Goal: Task Accomplishment & Management: Manage account settings

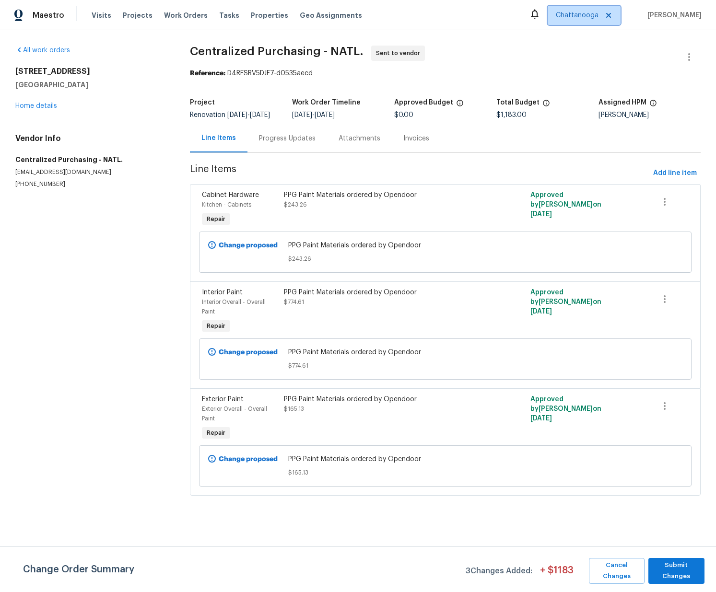
drag, startPoint x: 588, startPoint y: 18, endPoint x: 590, endPoint y: 24, distance: 5.9
click at [588, 19] on span "Chattanooga" at bounding box center [577, 16] width 43 height 10
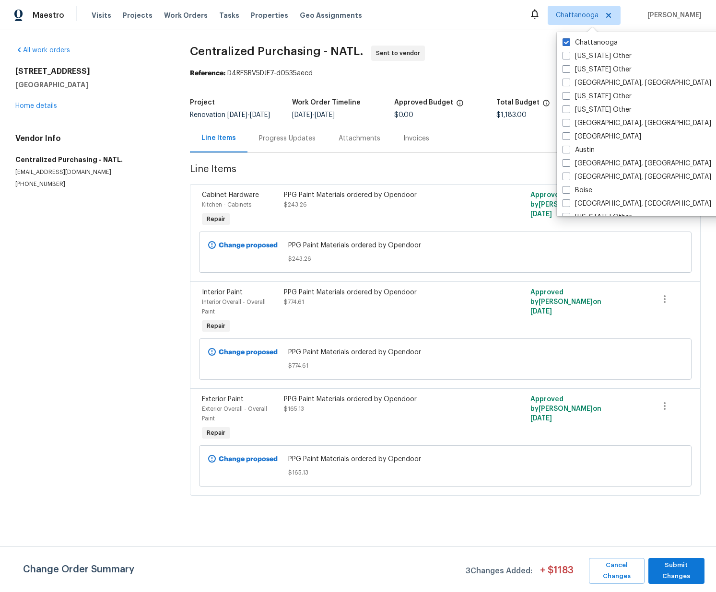
click at [510, 75] on div "Reference: D4RESRV5DJE7-d0535aecd" at bounding box center [445, 74] width 511 height 10
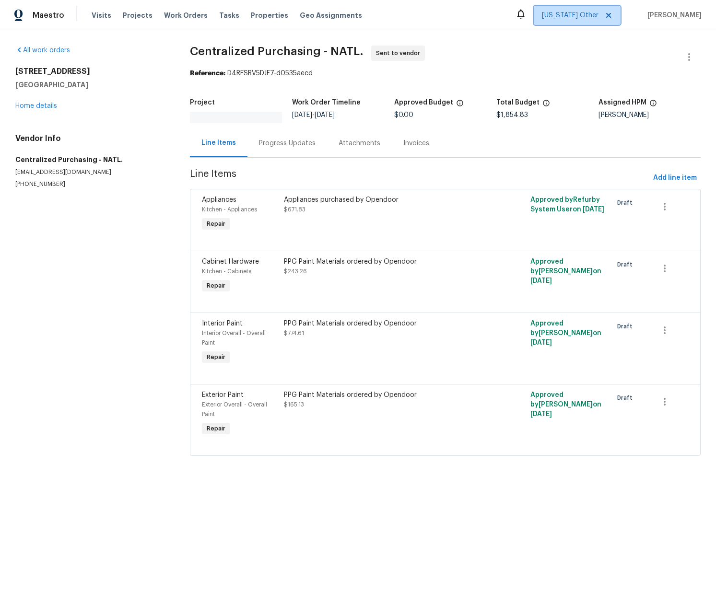
click at [581, 15] on span "[US_STATE] Other" at bounding box center [570, 16] width 57 height 10
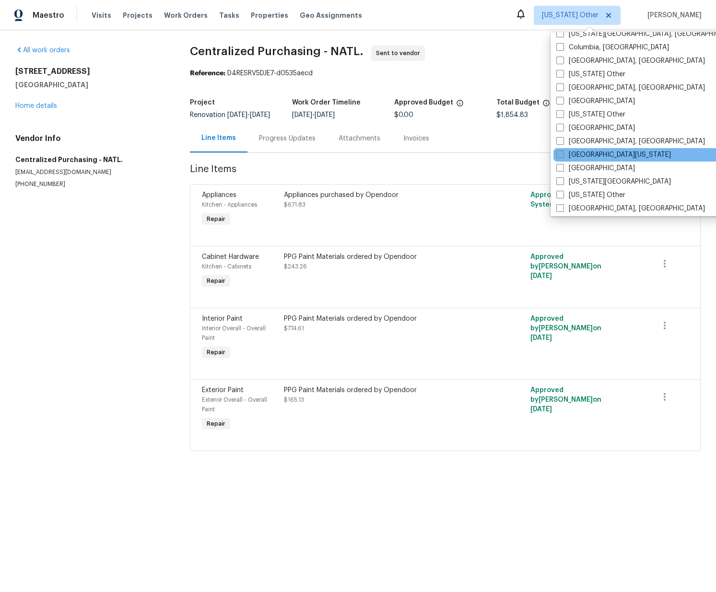
scroll to position [296, 0]
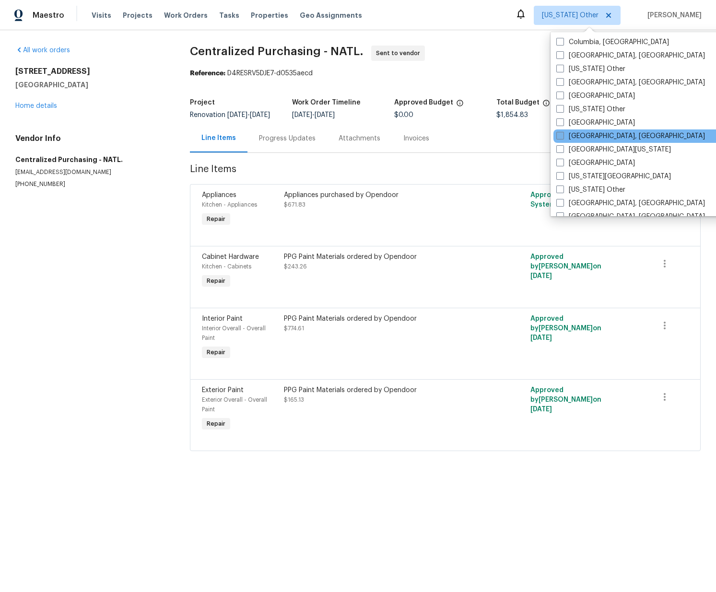
click at [579, 134] on label "[GEOGRAPHIC_DATA], [GEOGRAPHIC_DATA]" at bounding box center [630, 136] width 149 height 10
click at [562, 134] on input "[GEOGRAPHIC_DATA], [GEOGRAPHIC_DATA]" at bounding box center [559, 134] width 6 height 6
checkbox input "true"
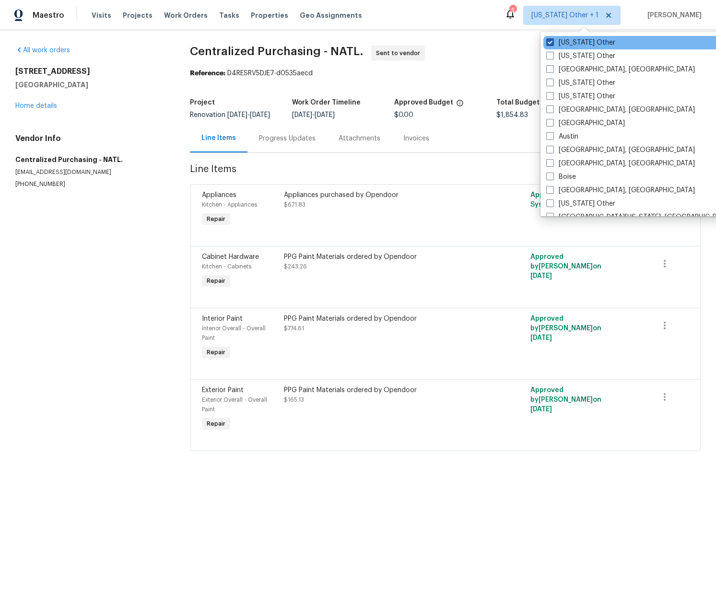
click at [554, 39] on label "[US_STATE] Other" at bounding box center [580, 43] width 69 height 10
click at [552, 39] on input "[US_STATE] Other" at bounding box center [549, 41] width 6 height 6
checkbox input "false"
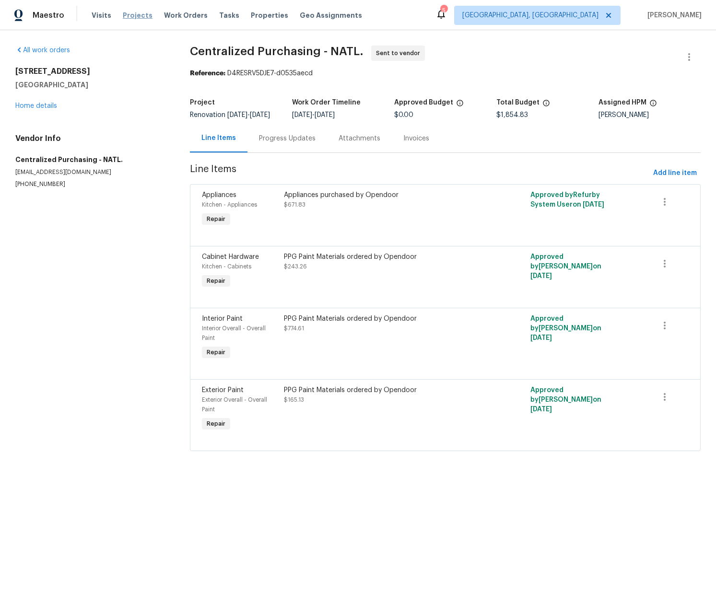
click at [129, 12] on span "Projects" at bounding box center [138, 16] width 30 height 10
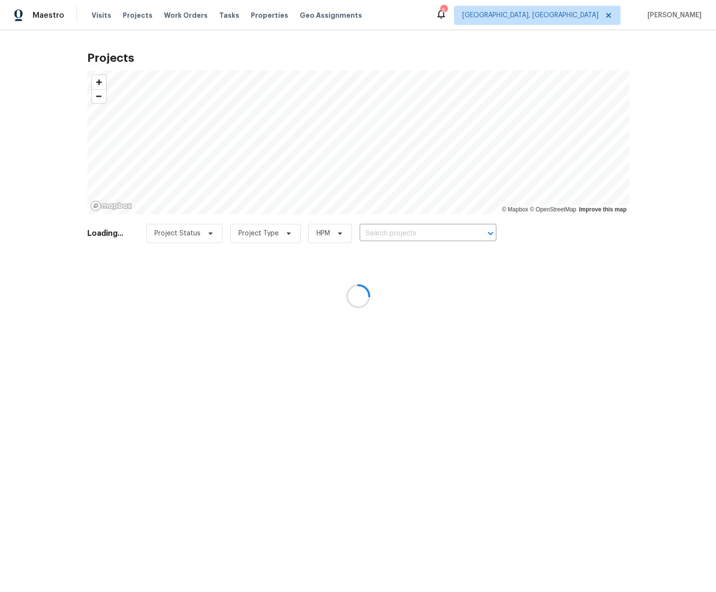
click at [401, 232] on div at bounding box center [358, 296] width 716 height 592
click at [401, 233] on div at bounding box center [358, 296] width 716 height 592
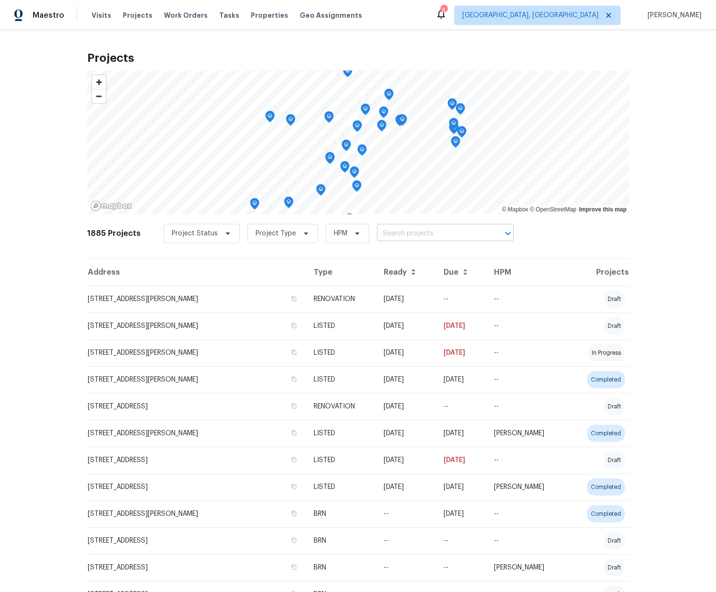
click at [411, 236] on input "text" at bounding box center [432, 233] width 110 height 15
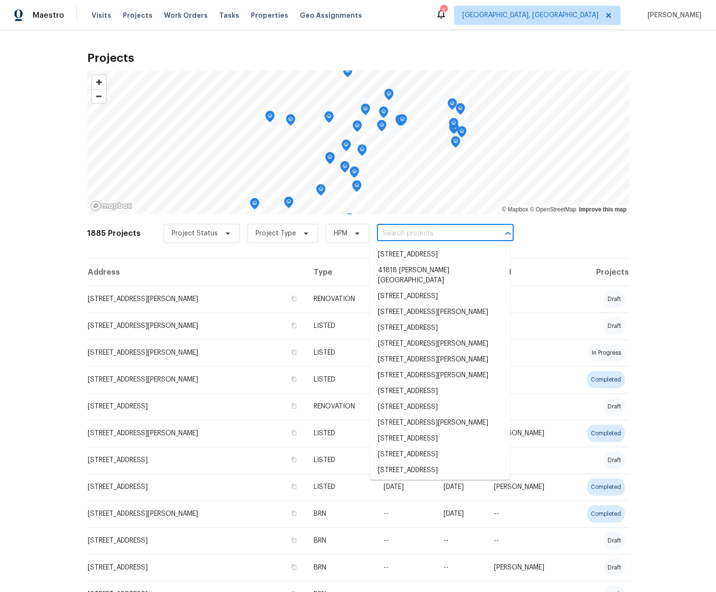
paste input "26333 Springfield Dr, Farmington Hills, MI 48334"
type input "26333 Springfield Dr, Farmington Hills, MI 48334"
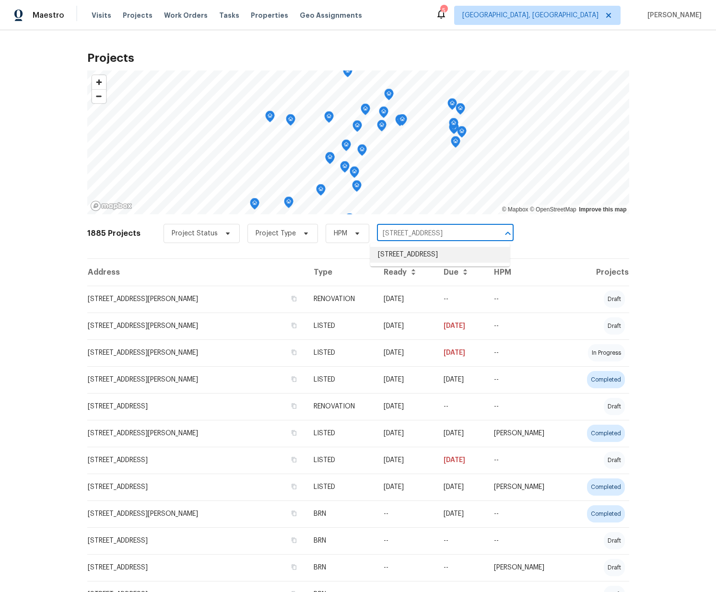
click at [408, 257] on li "26333 Springfield Dr, Farmington Hills, MI 48334" at bounding box center [440, 255] width 140 height 16
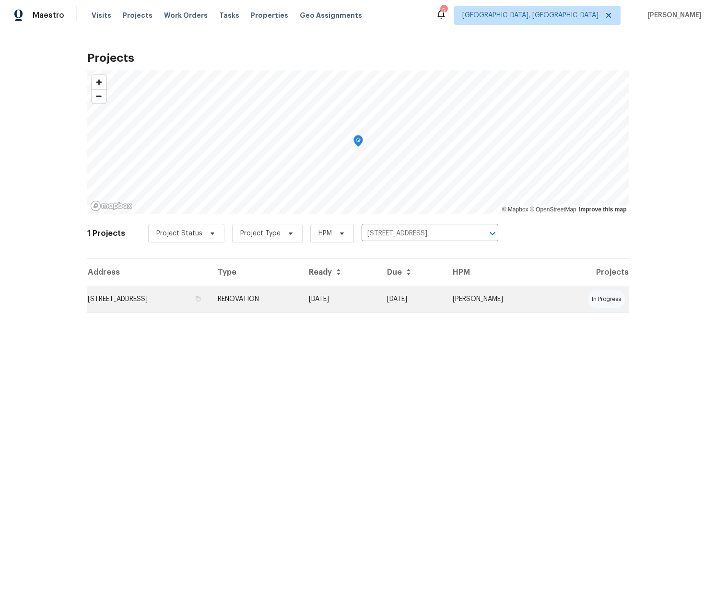
click at [211, 303] on td "26333 Springfield Dr, Farmington Hills, MI 48334" at bounding box center [148, 299] width 123 height 27
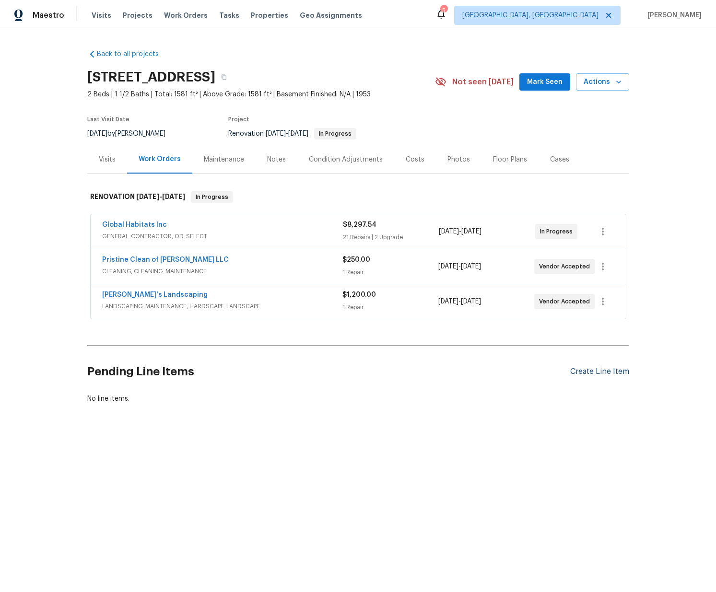
click at [593, 367] on div "Create Line Item" at bounding box center [599, 371] width 59 height 9
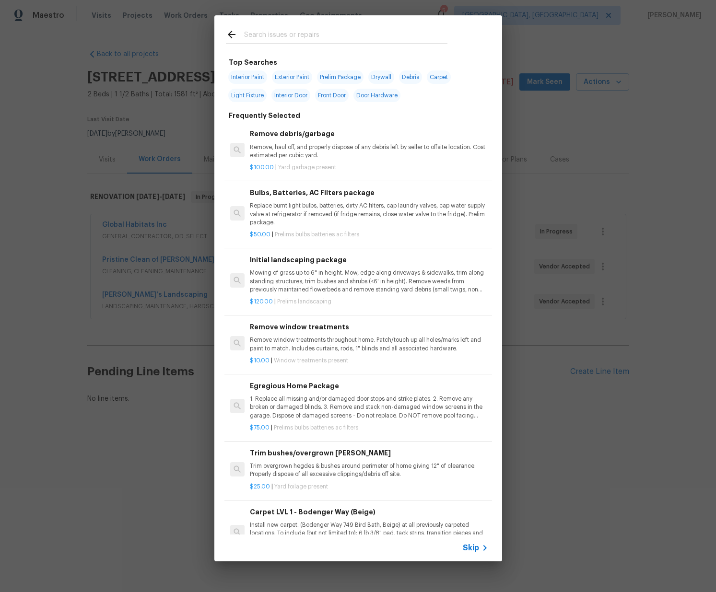
click at [274, 26] on div at bounding box center [336, 34] width 245 height 38
click at [277, 32] on input "text" at bounding box center [345, 36] width 203 height 14
type input "ppg"
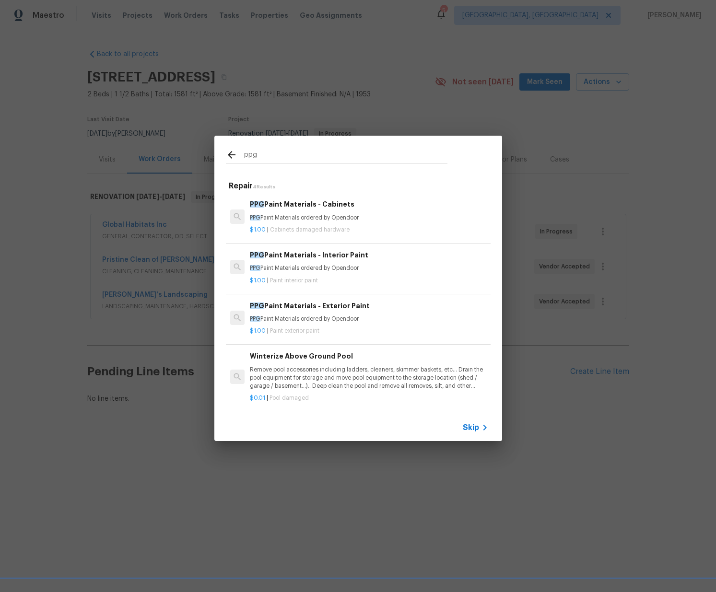
click at [305, 269] on p "PPG Paint Materials ordered by Opendoor" at bounding box center [369, 268] width 238 height 8
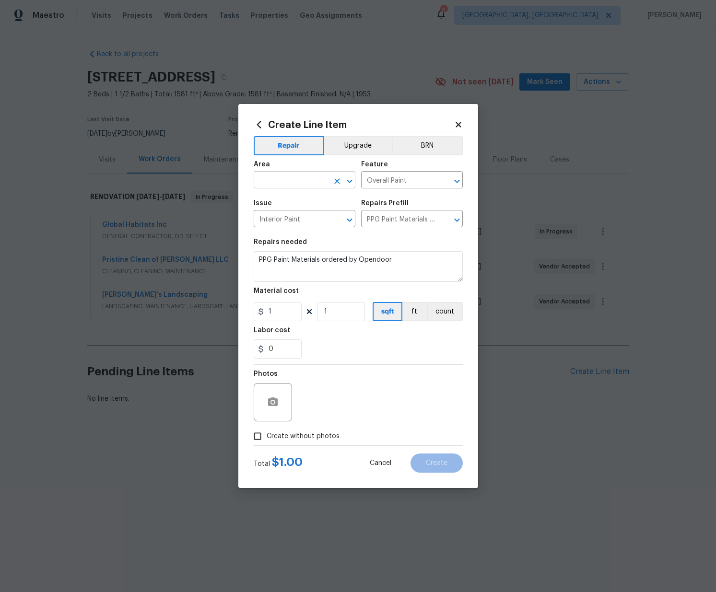
click at [283, 175] on input "text" at bounding box center [291, 181] width 75 height 15
drag, startPoint x: 269, startPoint y: 220, endPoint x: 274, endPoint y: 233, distance: 14.4
click at [269, 219] on li "Interior Overall" at bounding box center [305, 218] width 102 height 16
type input "Interior Overall"
drag, startPoint x: 274, startPoint y: 309, endPoint x: 257, endPoint y: 310, distance: 16.8
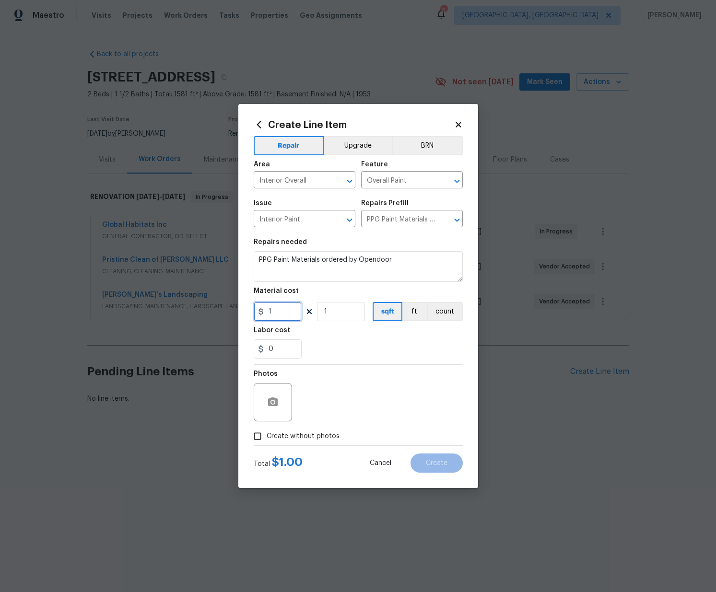
click at [250, 307] on div "Create Line Item Repair Upgrade BRN Area Interior Overall ​ Feature Overall Pai…" at bounding box center [358, 296] width 240 height 384
paste input "586.53"
type input "586.53"
click at [308, 430] on label "Create without photos" at bounding box center [293, 436] width 91 height 18
drag, startPoint x: 325, startPoint y: 437, endPoint x: 325, endPoint y: 427, distance: 9.6
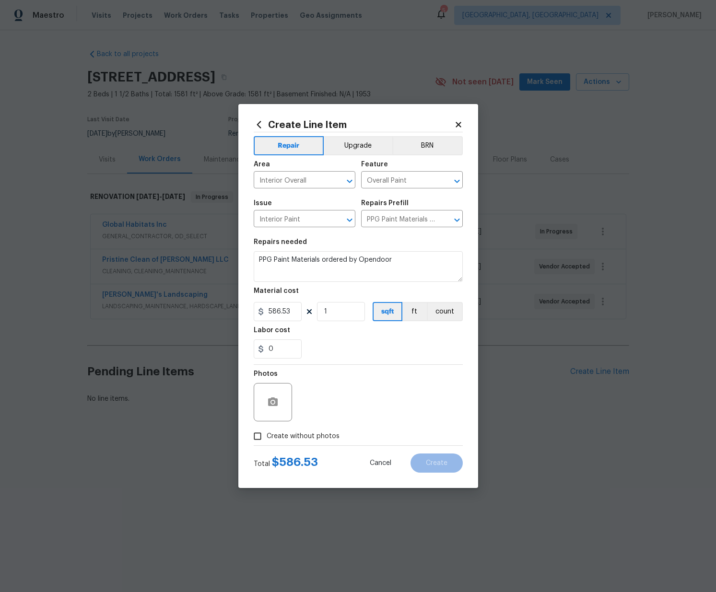
click at [325, 437] on span "Create without photos" at bounding box center [303, 437] width 73 height 10
click at [267, 437] on input "Create without photos" at bounding box center [257, 436] width 18 height 18
checkbox input "true"
click at [331, 407] on textarea at bounding box center [381, 402] width 163 height 38
type textarea "N/A"
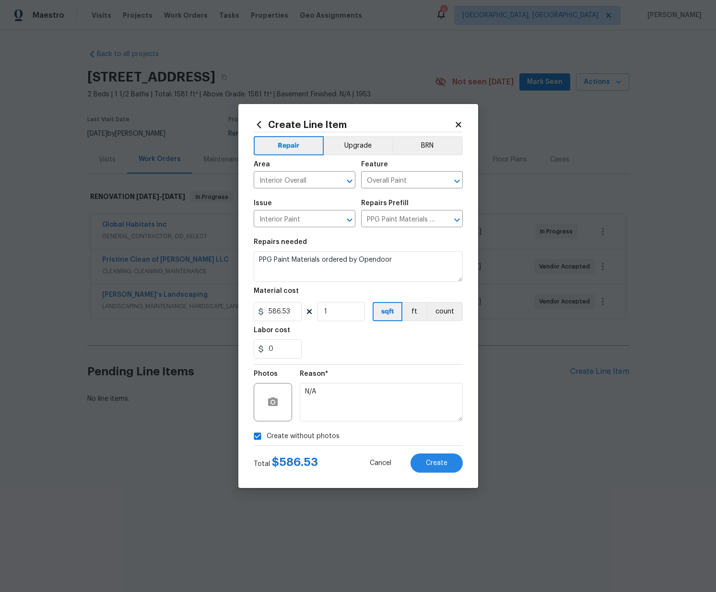
click at [463, 464] on div "Create Line Item Repair Upgrade BRN Area Interior Overall ​ Feature Overall Pai…" at bounding box center [358, 296] width 240 height 384
click at [455, 462] on button "Create" at bounding box center [436, 463] width 52 height 19
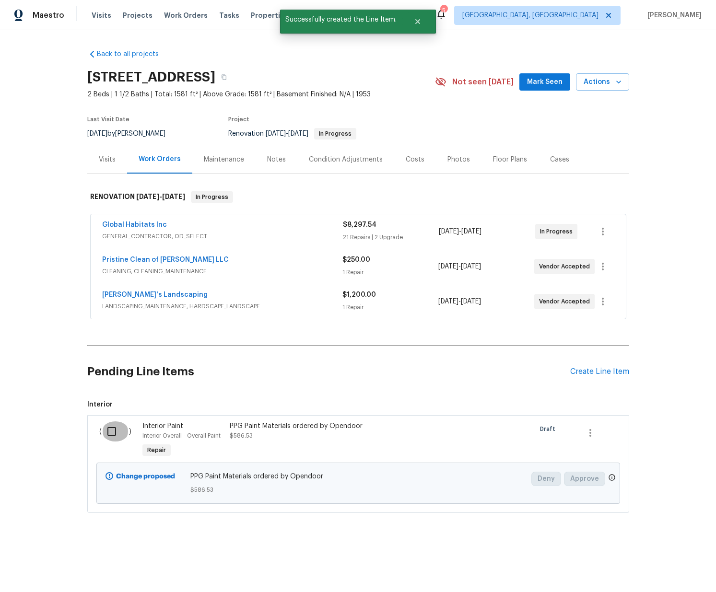
drag, startPoint x: 117, startPoint y: 430, endPoint x: 130, endPoint y: 431, distance: 13.5
click at [117, 430] on input "checkbox" at bounding box center [115, 431] width 27 height 20
checkbox input "true"
click at [694, 571] on button "Create Work Order" at bounding box center [660, 569] width 79 height 18
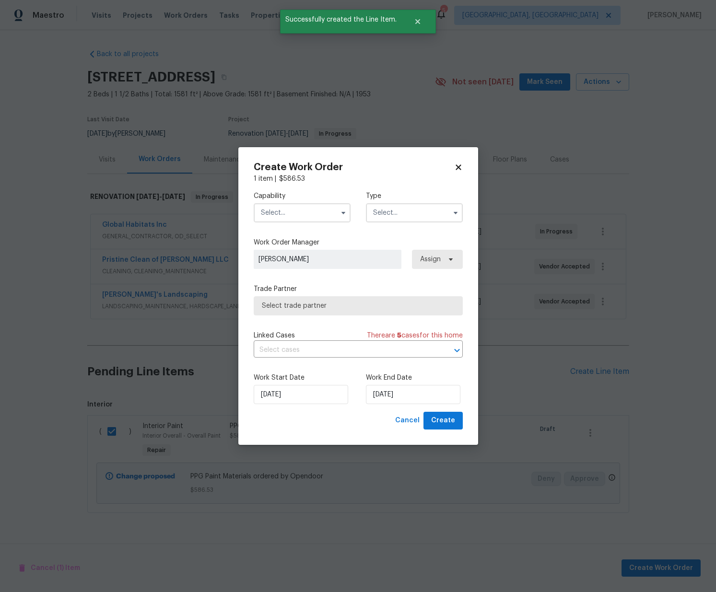
click at [314, 204] on input "text" at bounding box center [302, 212] width 97 height 19
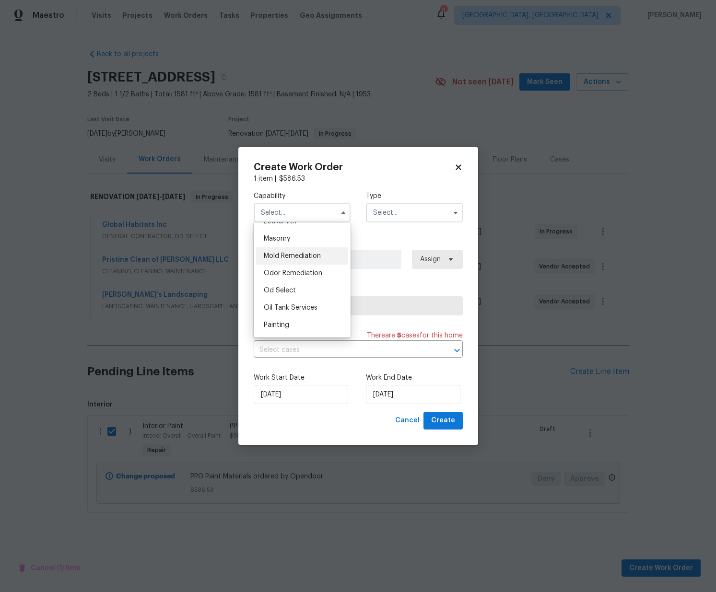
scroll to position [728, 0]
click at [294, 309] on div "Painting" at bounding box center [302, 310] width 92 height 17
type input "Painting"
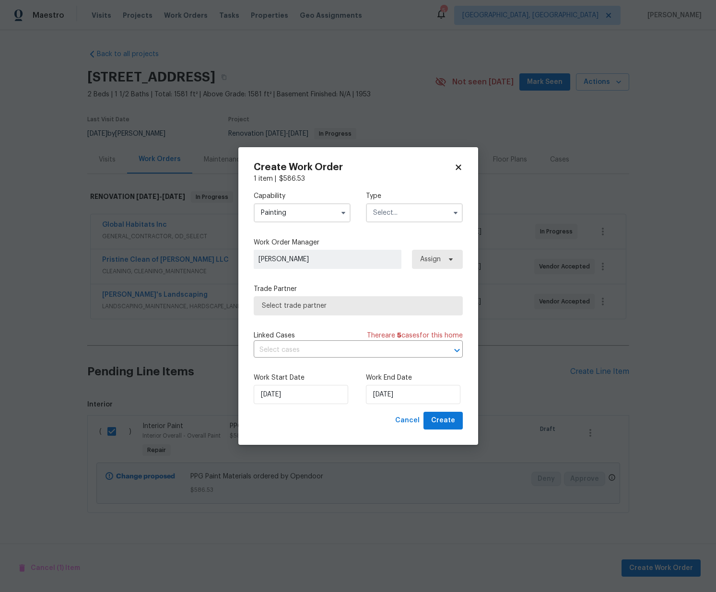
click at [414, 213] on input "text" at bounding box center [414, 212] width 97 height 19
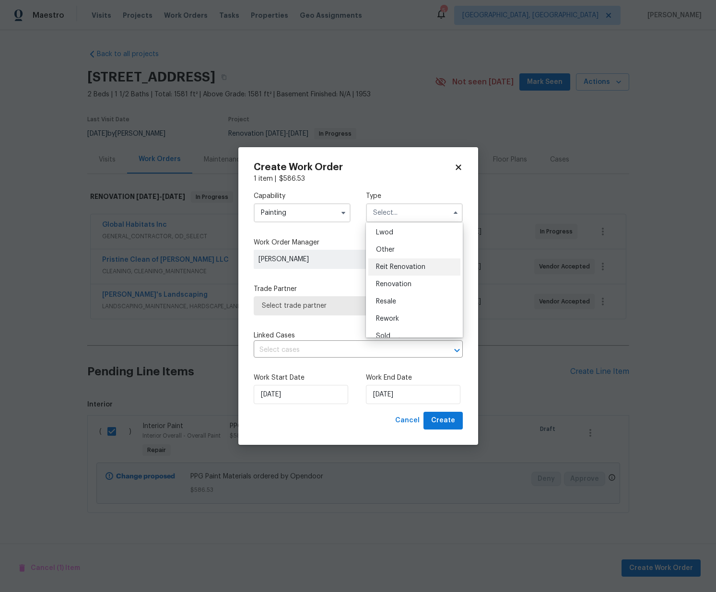
scroll to position [114, 0]
click at [410, 278] on span "Renovation" at bounding box center [393, 274] width 35 height 7
type input "Renovation"
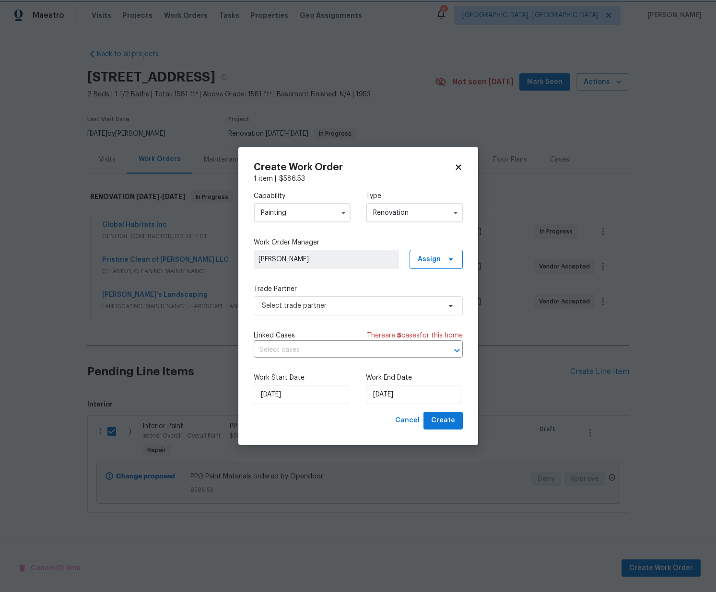
scroll to position [0, 0]
click at [456, 258] on span "Assign" at bounding box center [436, 259] width 53 height 19
click at [428, 302] on div "Assign to me" at bounding box center [438, 300] width 42 height 10
click at [364, 305] on span "Select trade partner" at bounding box center [351, 306] width 179 height 10
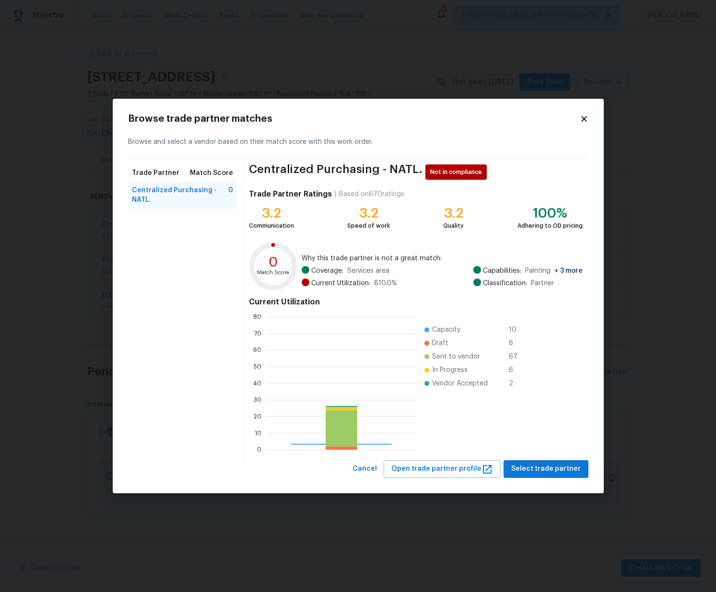
scroll to position [134, 151]
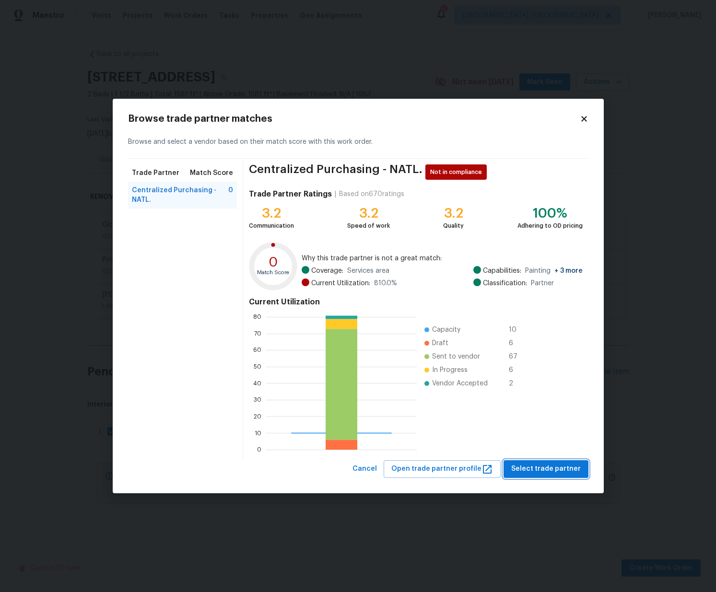
click at [547, 474] on span "Select trade partner" at bounding box center [546, 469] width 70 height 12
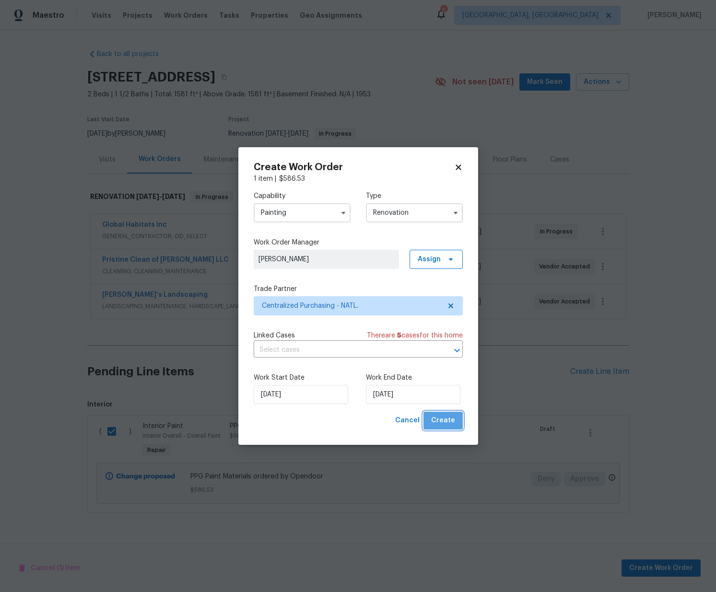
click at [444, 419] on span "Create" at bounding box center [443, 421] width 24 height 12
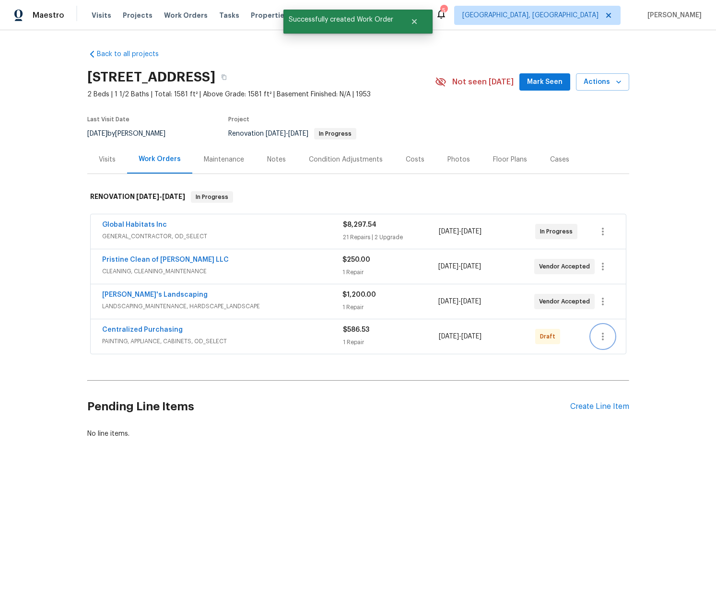
click at [594, 337] on button "button" at bounding box center [602, 336] width 23 height 23
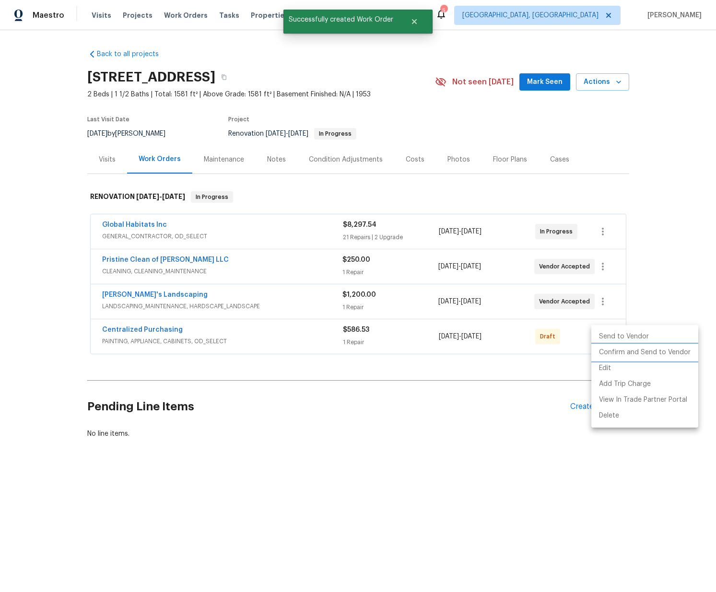
click at [607, 353] on li "Confirm and Send to Vendor" at bounding box center [644, 353] width 107 height 16
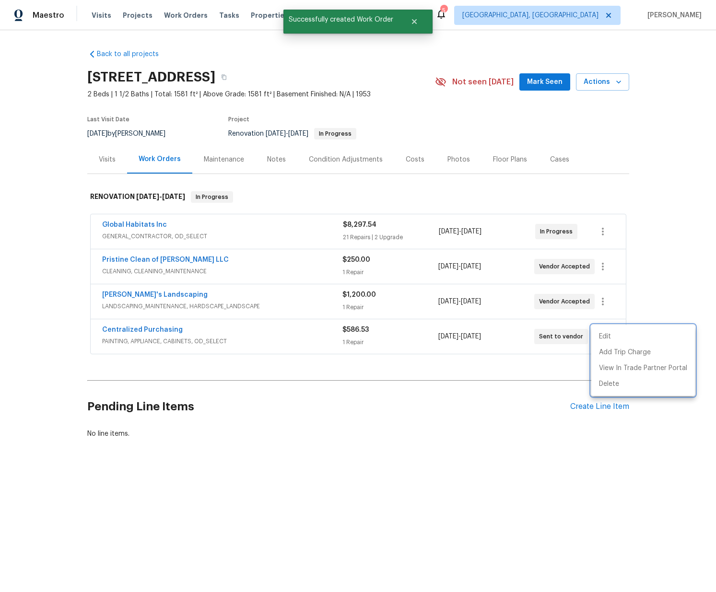
click at [191, 334] on div at bounding box center [358, 296] width 716 height 592
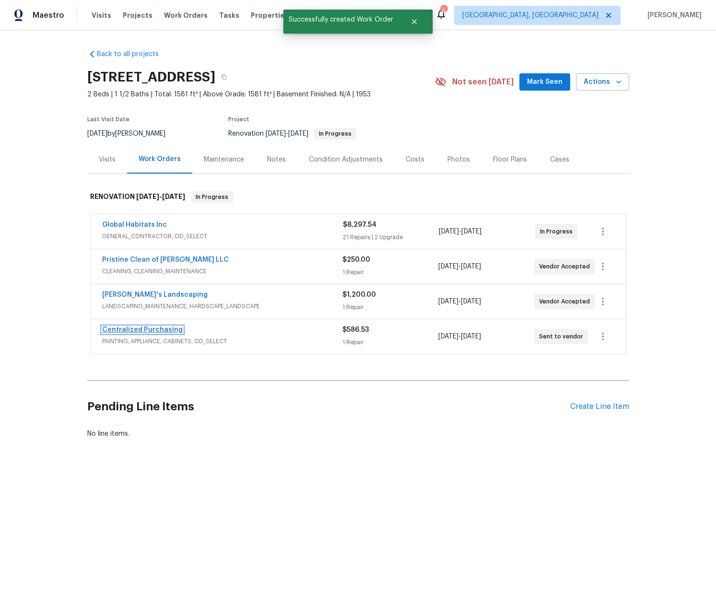
click at [167, 330] on link "Centralized Purchasing" at bounding box center [142, 330] width 81 height 7
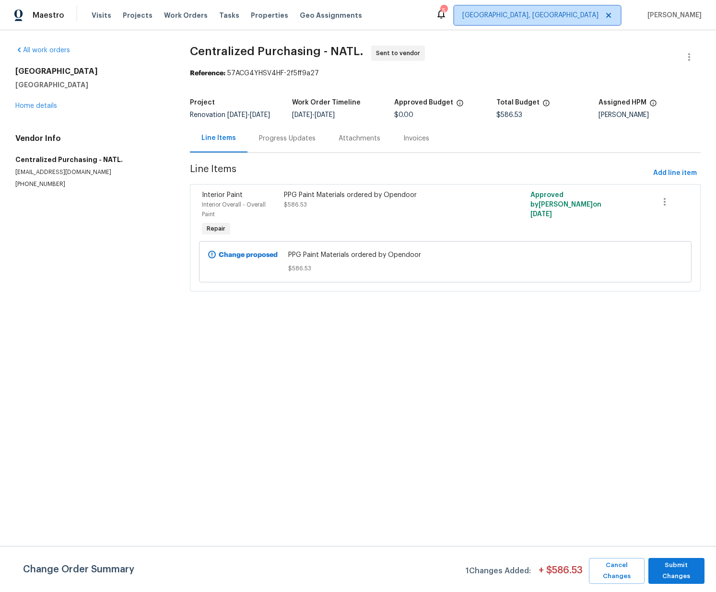
drag, startPoint x: 574, startPoint y: 16, endPoint x: 580, endPoint y: 28, distance: 13.3
click at [576, 17] on span "[GEOGRAPHIC_DATA], [GEOGRAPHIC_DATA]" at bounding box center [530, 16] width 136 height 10
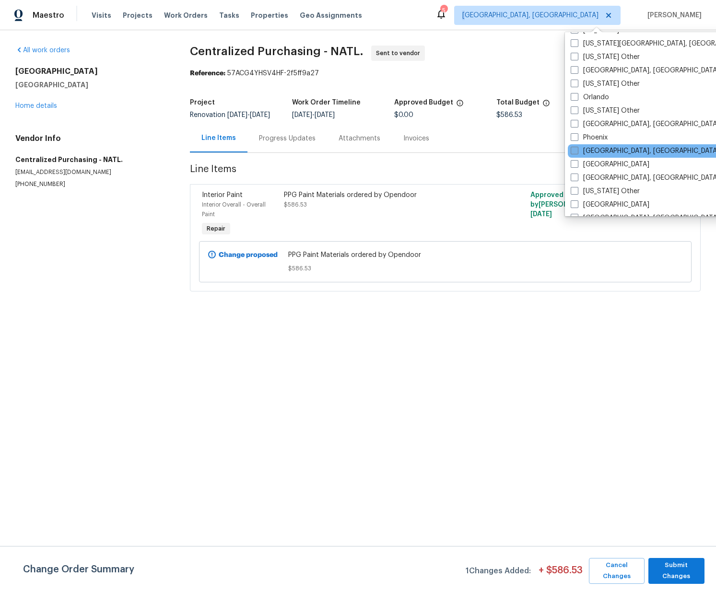
scroll to position [1047, 0]
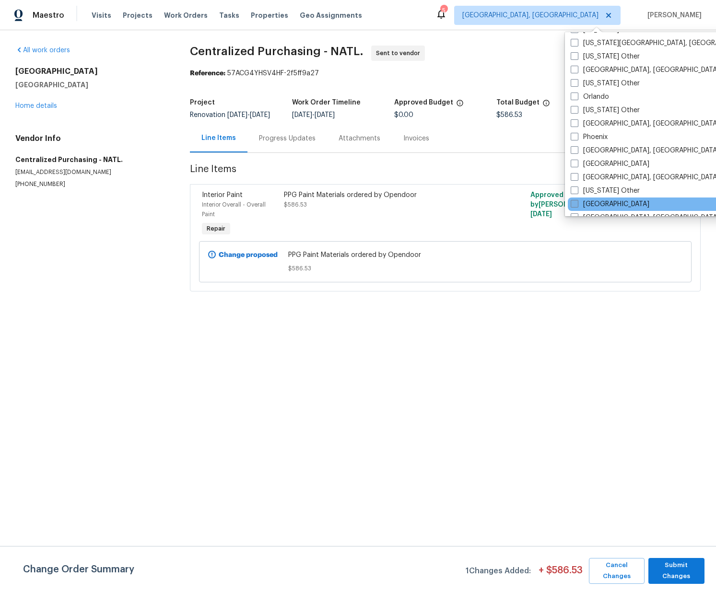
click at [581, 201] on label "[GEOGRAPHIC_DATA]" at bounding box center [610, 204] width 79 height 10
click at [577, 201] on input "[GEOGRAPHIC_DATA]" at bounding box center [574, 202] width 6 height 6
checkbox input "true"
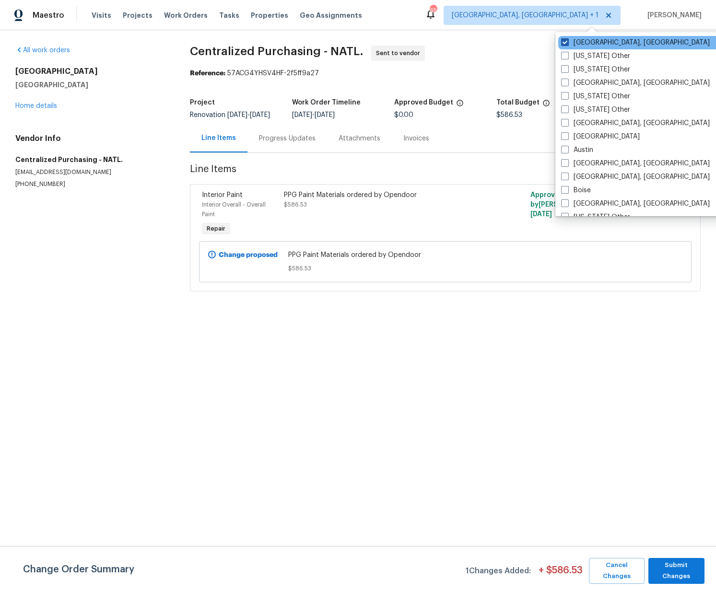
click at [582, 37] on div "[GEOGRAPHIC_DATA], [GEOGRAPHIC_DATA]" at bounding box center [654, 42] width 193 height 13
click at [581, 40] on label "[GEOGRAPHIC_DATA], [GEOGRAPHIC_DATA]" at bounding box center [635, 43] width 149 height 10
click at [567, 40] on input "[GEOGRAPHIC_DATA], [GEOGRAPHIC_DATA]" at bounding box center [564, 41] width 6 height 6
checkbox input "false"
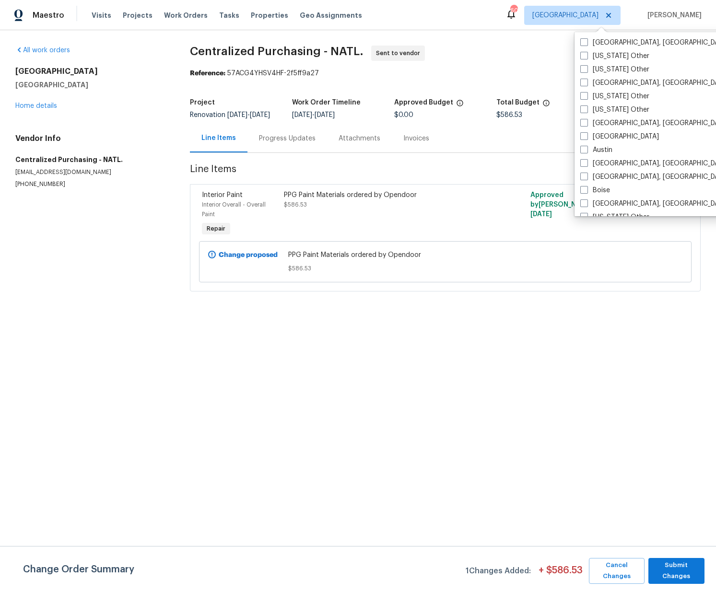
click at [116, 15] on div "Visits Projects Work Orders Tasks Properties Geo Assignments" at bounding box center [233, 15] width 282 height 19
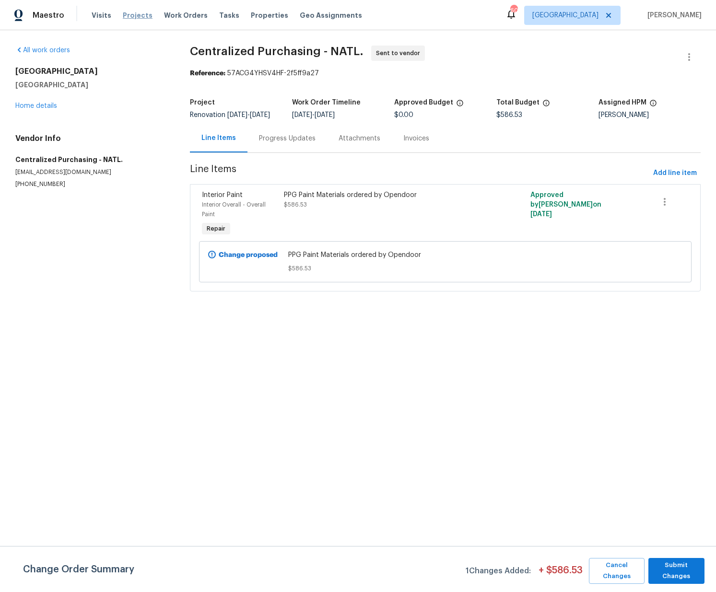
click at [125, 16] on span "Projects" at bounding box center [138, 16] width 30 height 10
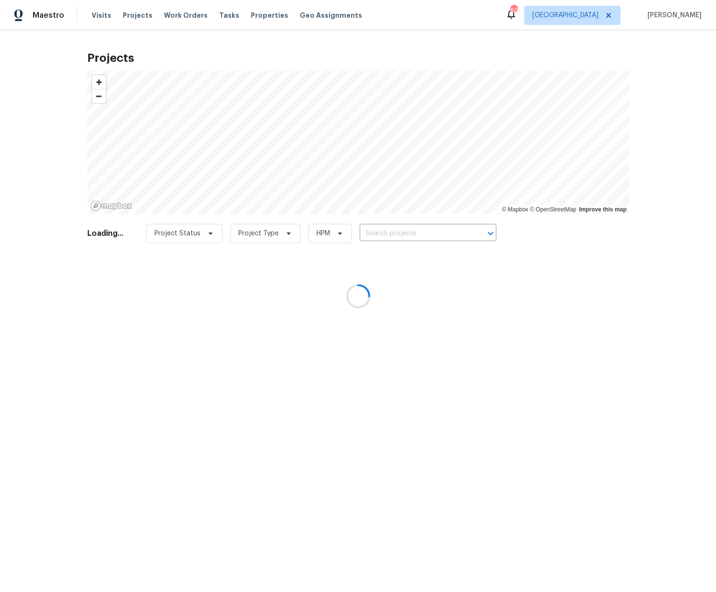
click at [444, 227] on div at bounding box center [358, 296] width 716 height 592
click at [409, 234] on div at bounding box center [358, 296] width 716 height 592
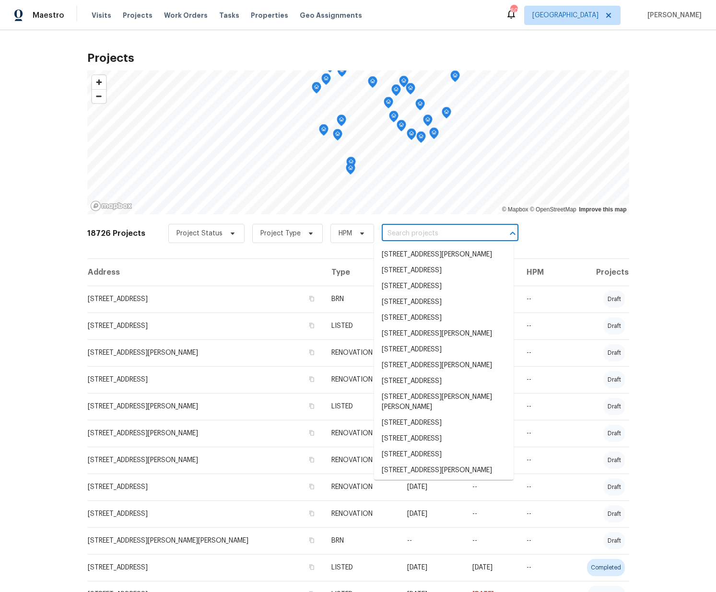
click at [409, 234] on input "text" at bounding box center [437, 233] width 110 height 15
paste input "1508 Olde McKenzie Dr, Holly Springs, NC 27540"
type input "1508 Olde McKenzie Dr, Holly Springs, NC 27540"
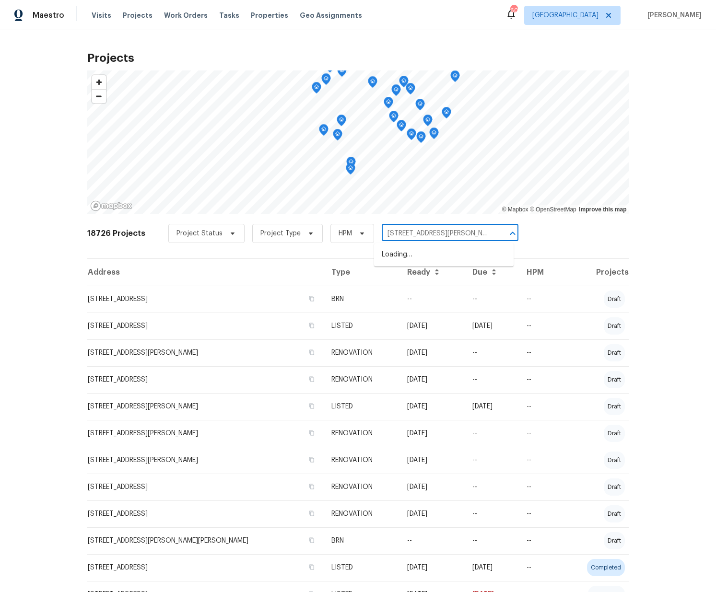
scroll to position [0, 46]
click at [403, 254] on li "1508 Olde McKenzie Dr, Holly Springs, NC 27540" at bounding box center [444, 255] width 140 height 16
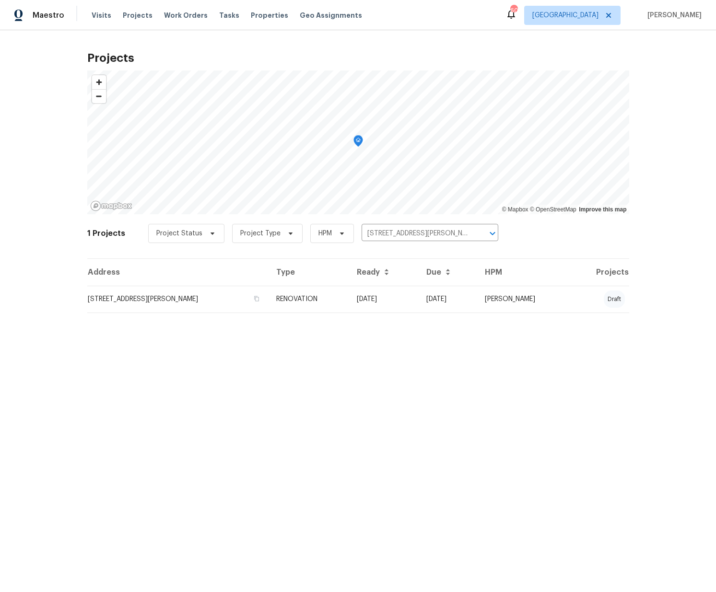
click at [130, 297] on td "1508 Olde McKenzie Dr, Holly Springs, NC 27540" at bounding box center [177, 299] width 181 height 27
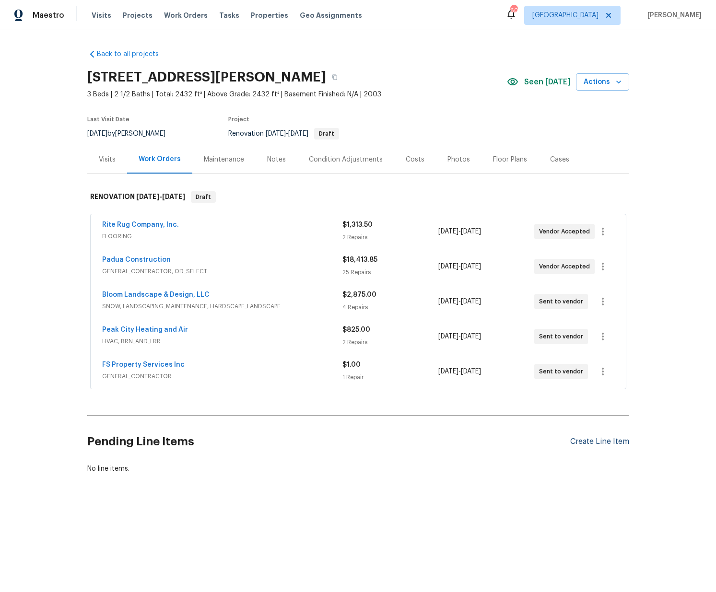
click at [589, 441] on div "Create Line Item" at bounding box center [599, 441] width 59 height 9
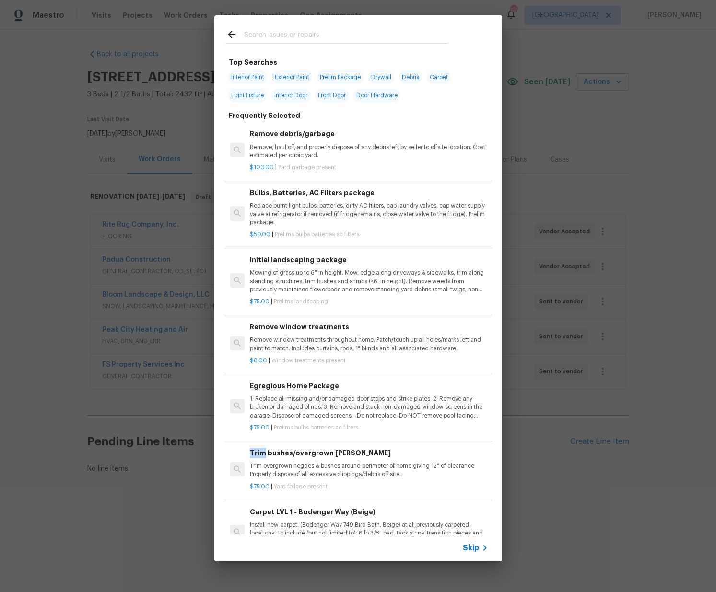
click at [588, 442] on div "Top Searches Interior Paint Exterior Paint Prelim Package Drywall Debris Carpet…" at bounding box center [358, 288] width 716 height 577
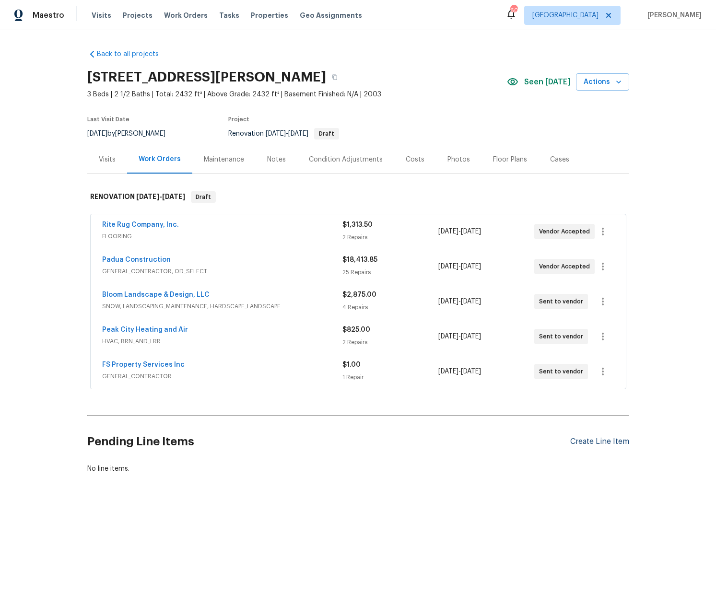
click at [591, 444] on div "Create Line Item" at bounding box center [599, 441] width 59 height 9
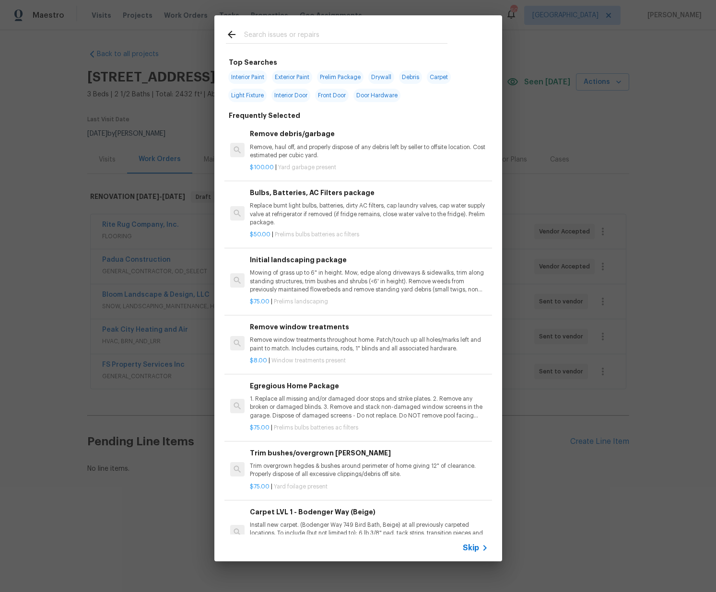
click at [339, 33] on input "text" at bounding box center [345, 36] width 203 height 14
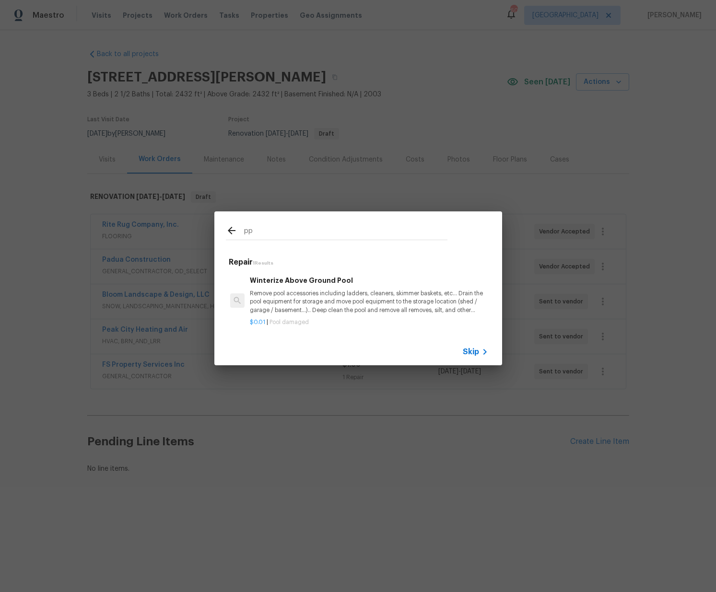
type input "ppg"
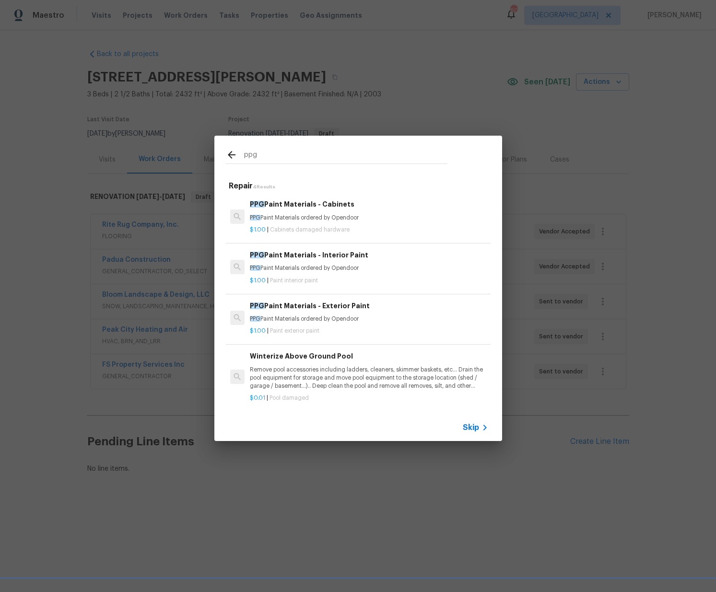
click at [312, 226] on p "$1.00 | Cabinets damaged hardware" at bounding box center [369, 230] width 238 height 8
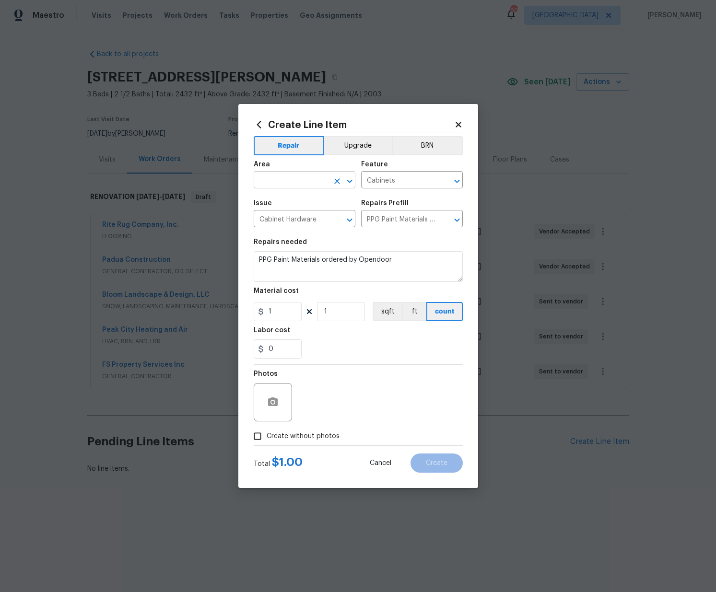
click at [307, 179] on input "text" at bounding box center [291, 181] width 75 height 15
click at [285, 197] on li "Kitchen" at bounding box center [305, 202] width 102 height 16
type input "Kitchen"
click at [251, 306] on div "Create Line Item Repair Upgrade BRN Area Kitchen ​ Feature Cabinets ​ Issue Cab…" at bounding box center [358, 296] width 240 height 384
paste input "427.57"
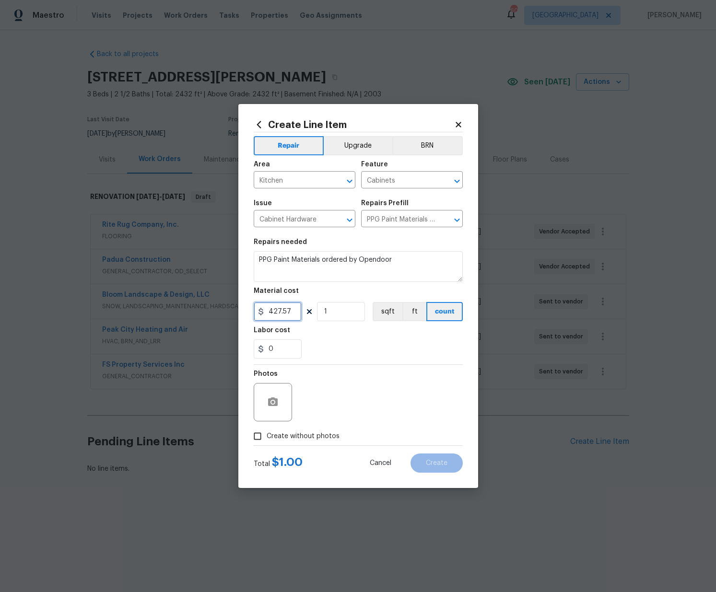
type input "427.57"
click at [281, 433] on span "Create without photos" at bounding box center [303, 437] width 73 height 10
click at [267, 433] on input "Create without photos" at bounding box center [257, 436] width 18 height 18
checkbox input "true"
click at [323, 399] on textarea at bounding box center [381, 402] width 163 height 38
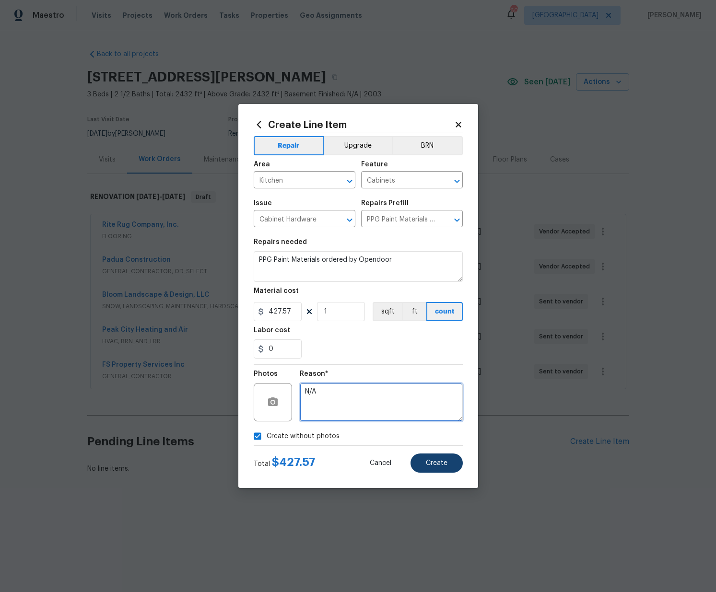
type textarea "N/A"
click at [428, 461] on span "Create" at bounding box center [437, 463] width 22 height 7
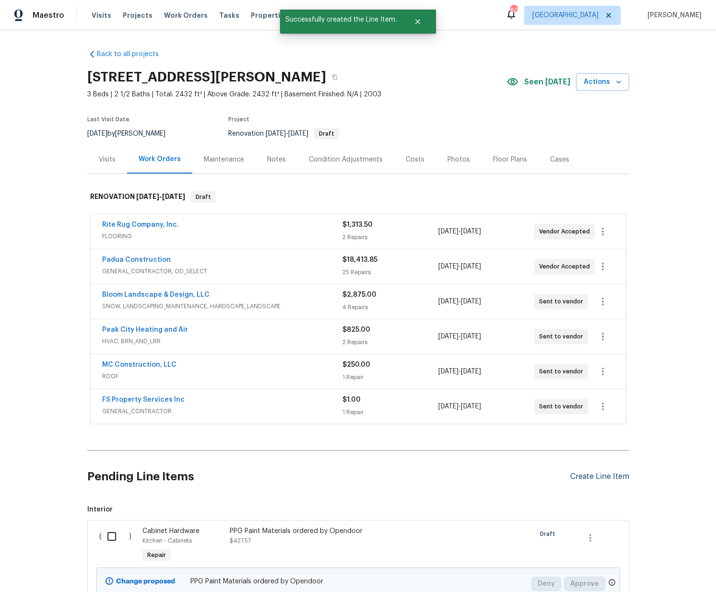
click at [586, 476] on div "Create Line Item" at bounding box center [599, 476] width 59 height 9
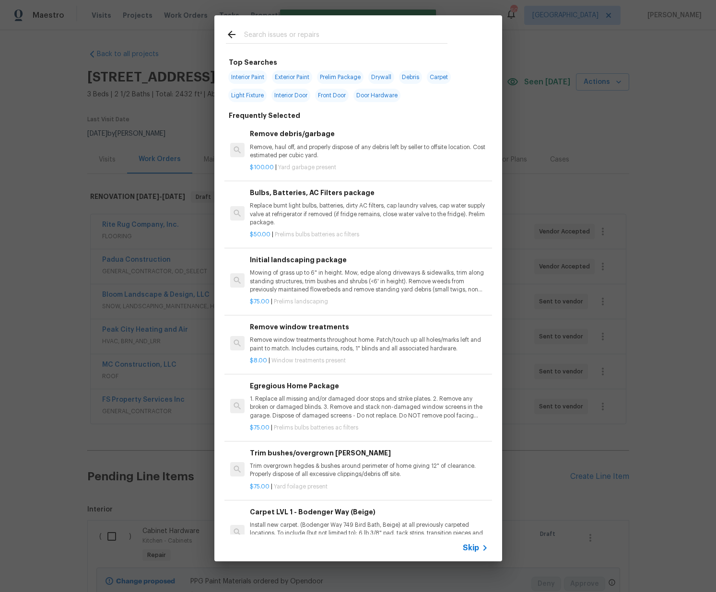
click at [276, 31] on input "text" at bounding box center [345, 36] width 203 height 14
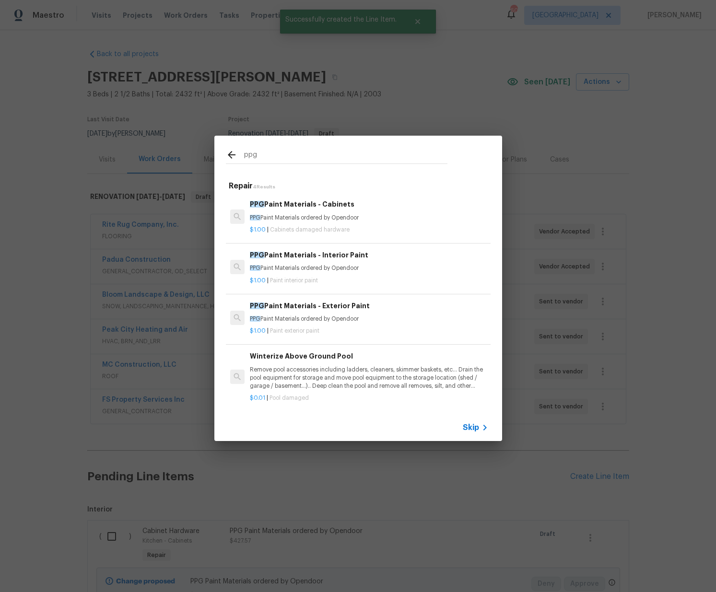
type input "ppg"
click at [300, 283] on span "Paint interior paint" at bounding box center [294, 281] width 48 height 6
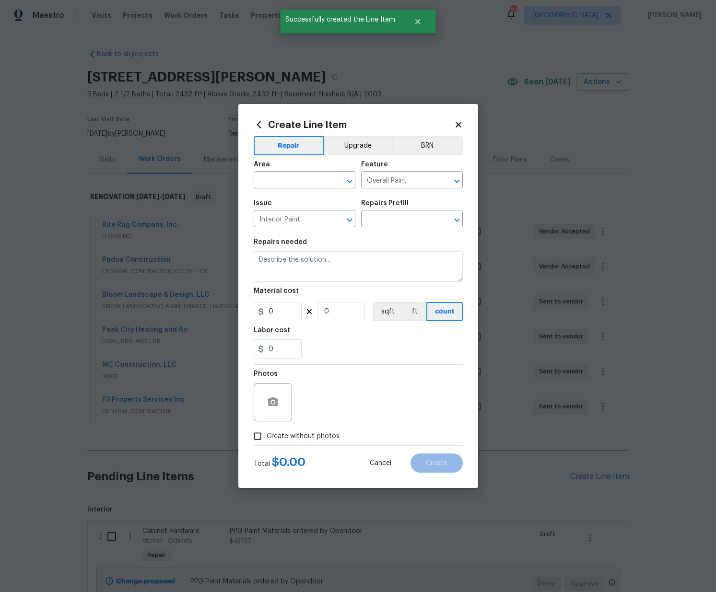
type input "PPG Paint Materials - Interior Paint $1.00"
type textarea "PPG Paint Materials ordered by Opendoor"
type input "1"
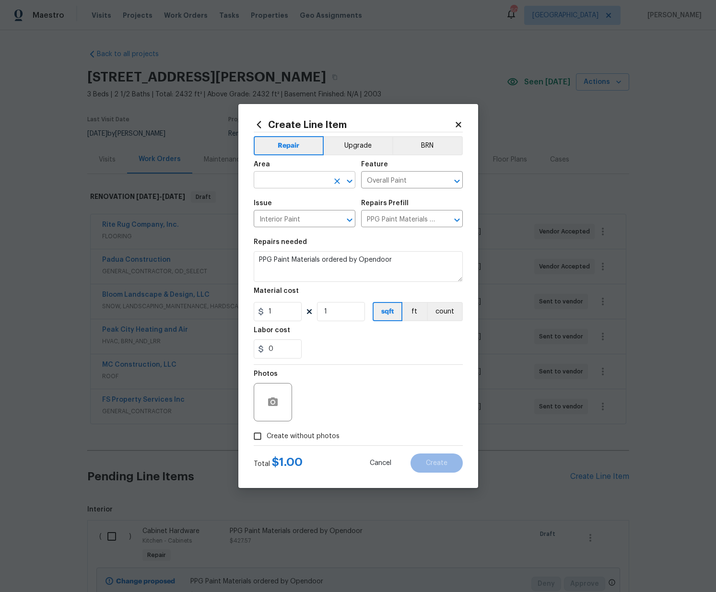
click at [301, 176] on input "text" at bounding box center [291, 181] width 75 height 15
click at [304, 217] on li "Interior Overall" at bounding box center [305, 218] width 102 height 16
type input "Interior Overall"
drag, startPoint x: 265, startPoint y: 316, endPoint x: 231, endPoint y: 309, distance: 34.7
click at [231, 309] on div "Create Line Item Repair Upgrade BRN Area Interior Overall ​ Feature Overall Pai…" at bounding box center [358, 296] width 716 height 592
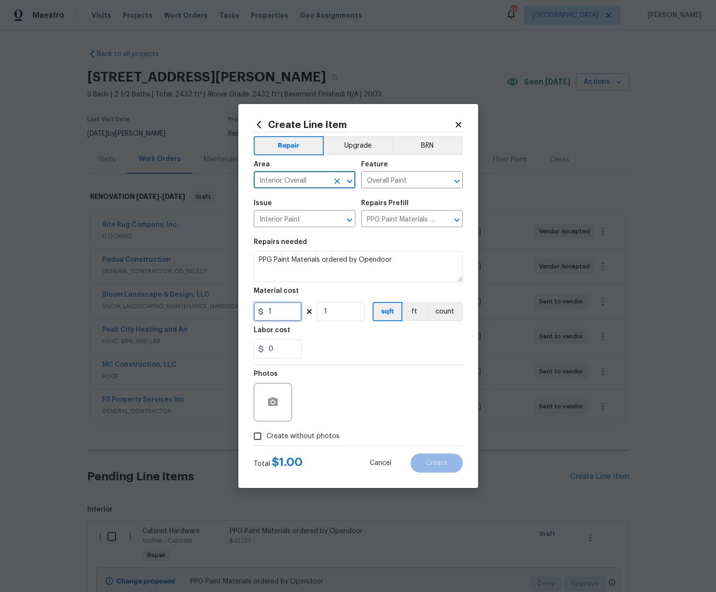
paste input "141.05"
type input "1141.05"
click at [310, 437] on span "Create without photos" at bounding box center [303, 437] width 73 height 10
click at [267, 437] on input "Create without photos" at bounding box center [257, 436] width 18 height 18
checkbox input "true"
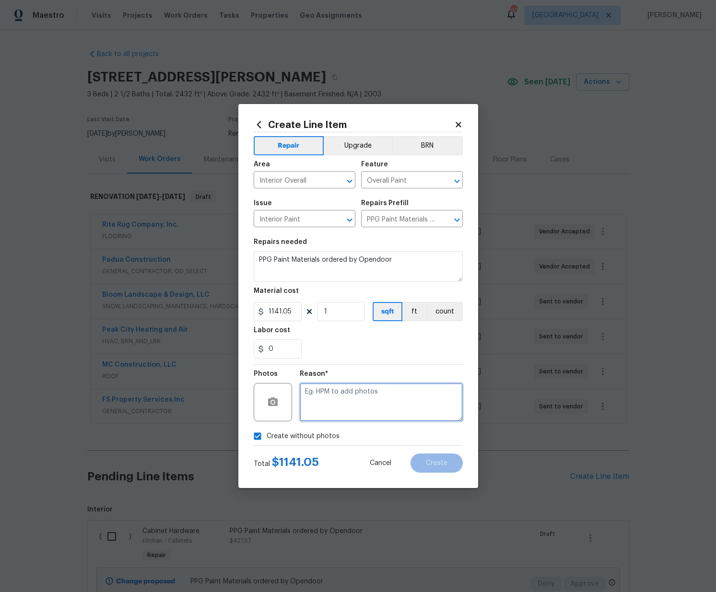
click at [325, 407] on textarea at bounding box center [381, 402] width 163 height 38
type textarea "N/A"
click at [443, 464] on span "Create" at bounding box center [437, 463] width 22 height 7
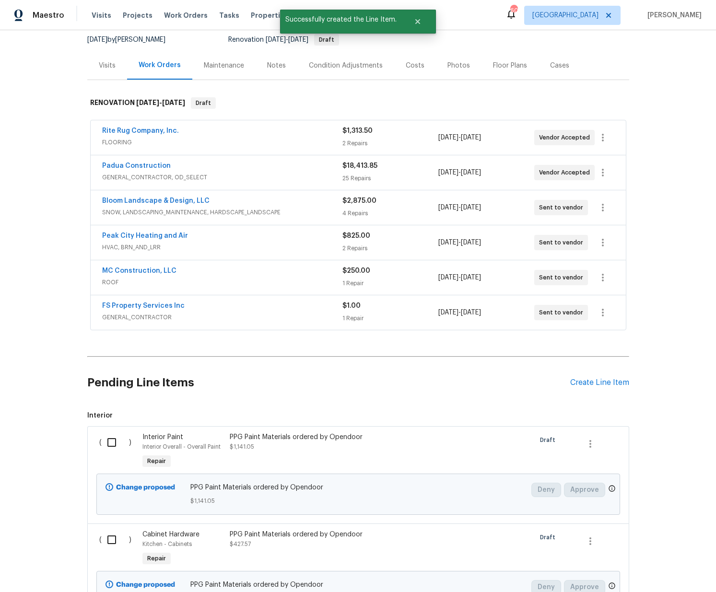
scroll to position [189, 0]
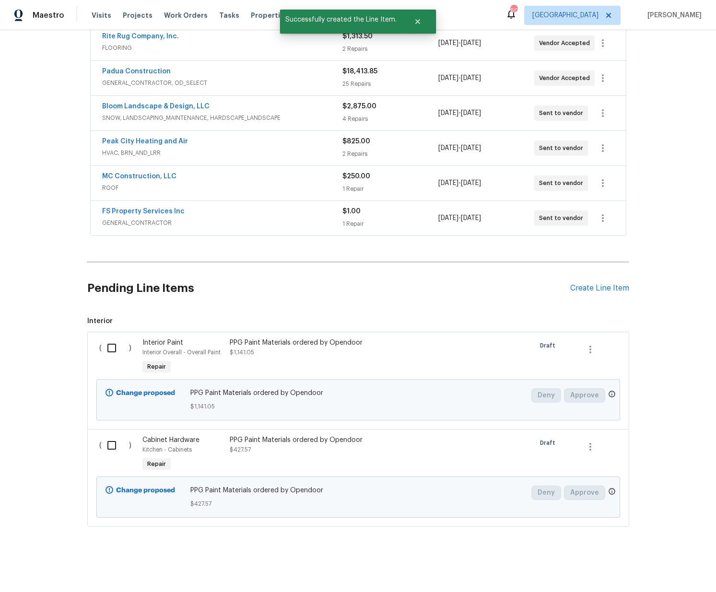
drag, startPoint x: 105, startPoint y: 344, endPoint x: 106, endPoint y: 363, distance: 18.3
click at [105, 344] on input "checkbox" at bounding box center [115, 348] width 27 height 20
checkbox input "true"
click at [109, 439] on input "checkbox" at bounding box center [115, 445] width 27 height 20
checkbox input "true"
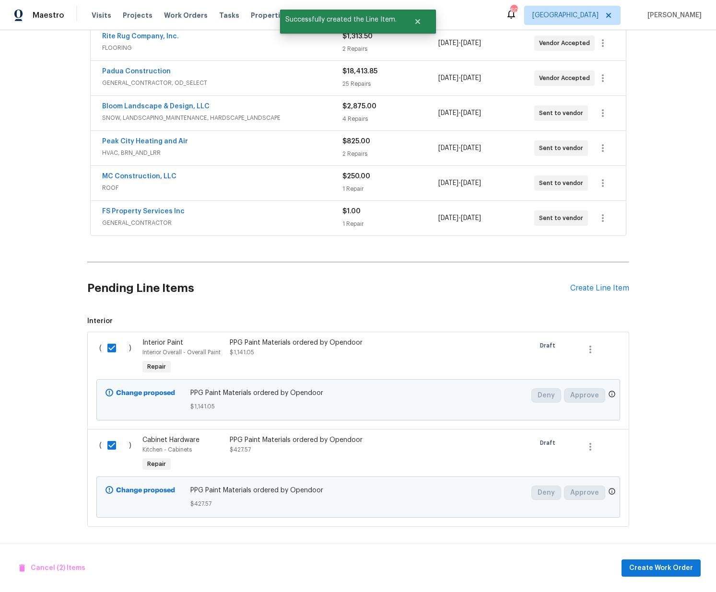
click at [686, 578] on div "Cancel (2) Items Create Work Order" at bounding box center [358, 568] width 716 height 49
click at [682, 573] on span "Create Work Order" at bounding box center [661, 568] width 64 height 12
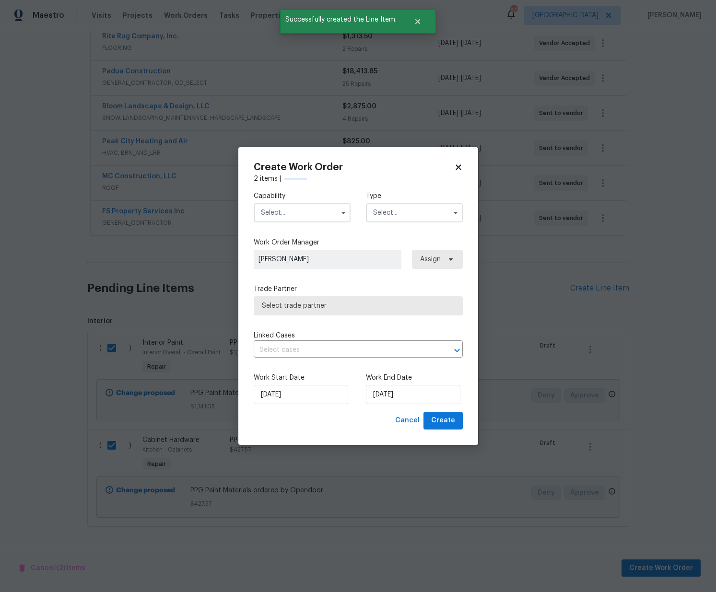
checkbox input "false"
click at [306, 214] on input "text" at bounding box center [302, 212] width 97 height 19
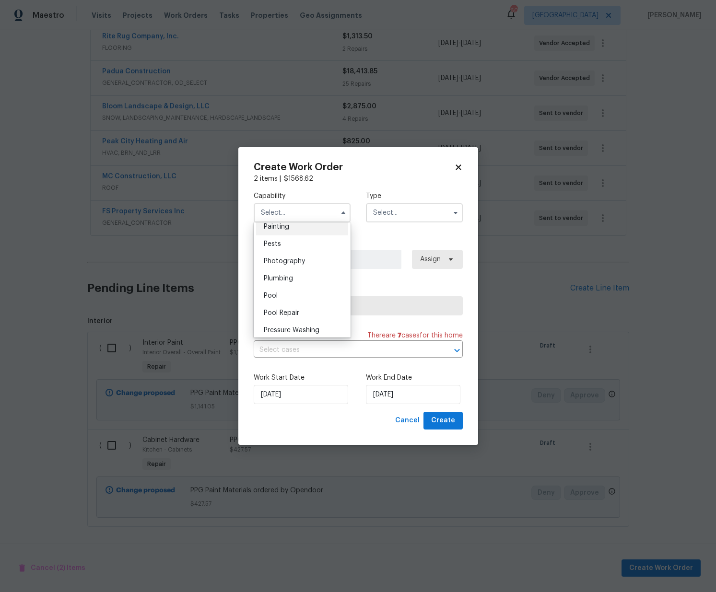
click at [295, 231] on div "Painting" at bounding box center [302, 226] width 92 height 17
type input "Painting"
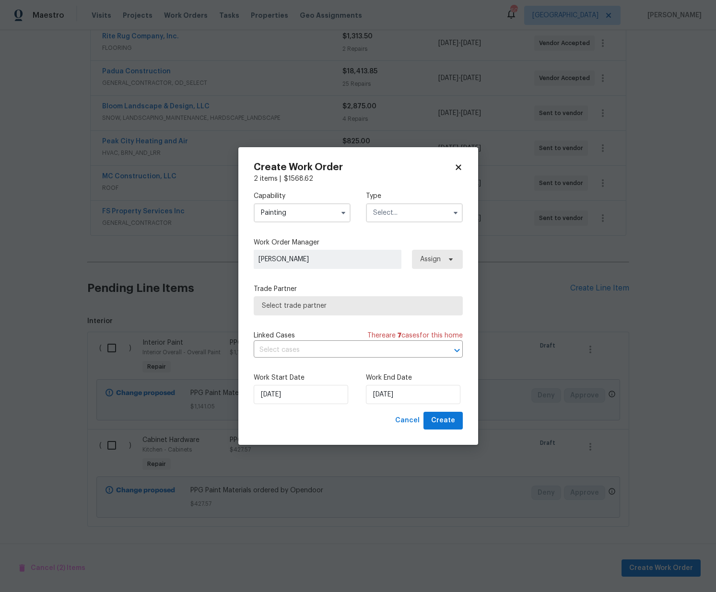
drag, startPoint x: 398, startPoint y: 209, endPoint x: 398, endPoint y: 218, distance: 9.1
click at [398, 210] on input "text" at bounding box center [414, 212] width 97 height 19
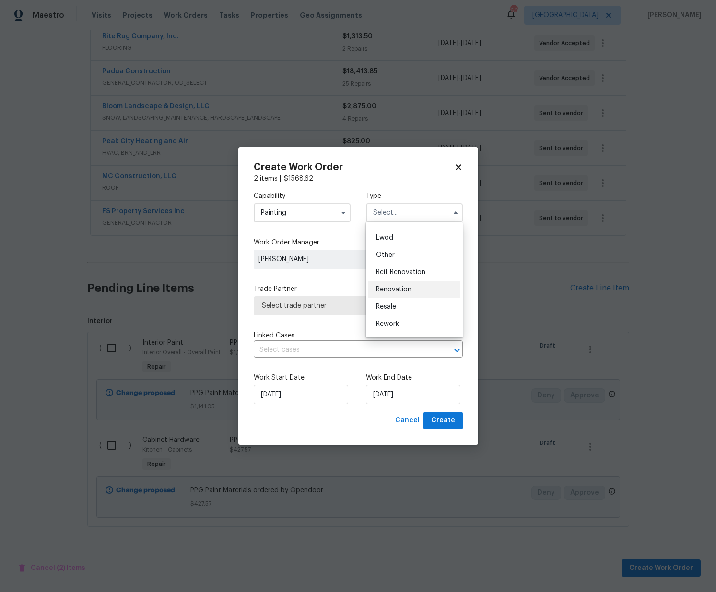
scroll to position [114, 0]
drag, startPoint x: 403, startPoint y: 269, endPoint x: 409, endPoint y: 272, distance: 6.4
click at [403, 269] on div "Renovation" at bounding box center [414, 274] width 92 height 17
type input "Renovation"
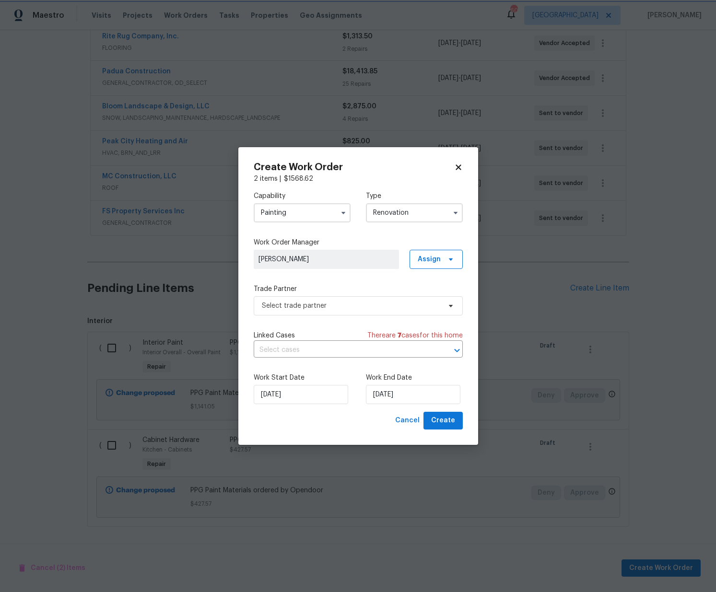
scroll to position [0, 0]
click at [424, 265] on span "Assign" at bounding box center [436, 259] width 53 height 19
click at [430, 297] on div "Assign to me" at bounding box center [438, 300] width 42 height 10
click at [350, 307] on span "Select trade partner" at bounding box center [351, 306] width 179 height 10
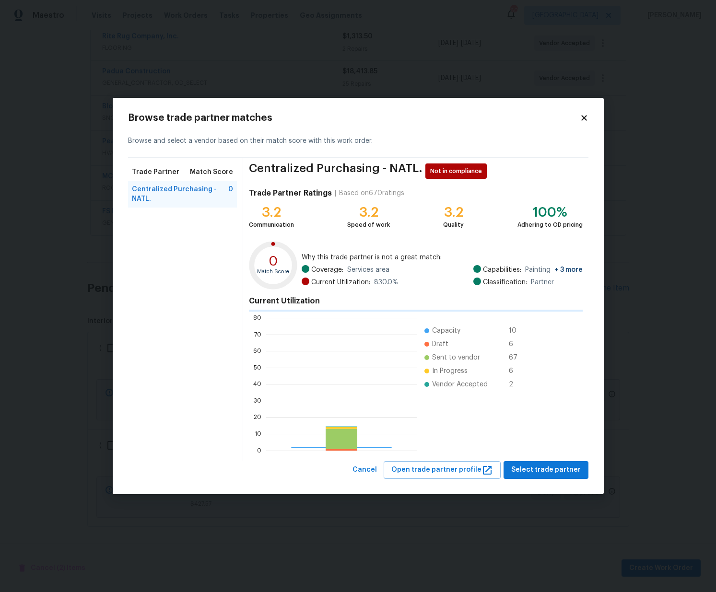
scroll to position [134, 151]
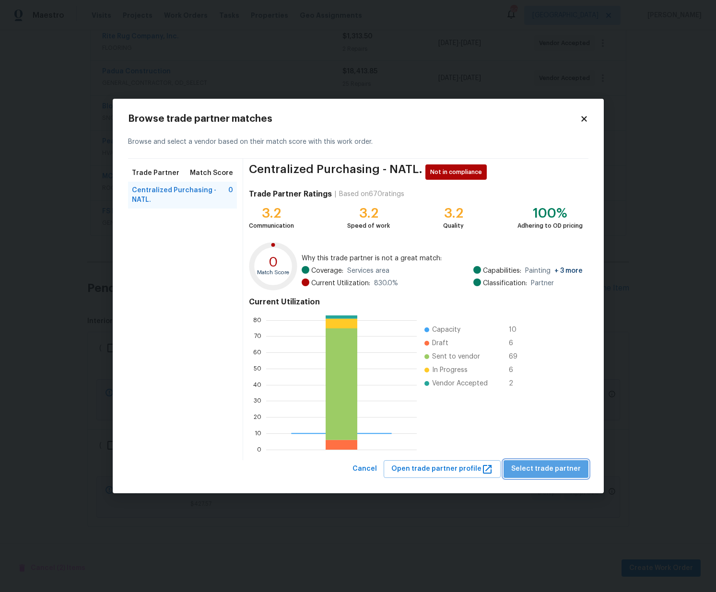
drag, startPoint x: 559, startPoint y: 471, endPoint x: 518, endPoint y: 454, distance: 44.1
click at [558, 470] on span "Select trade partner" at bounding box center [546, 469] width 70 height 12
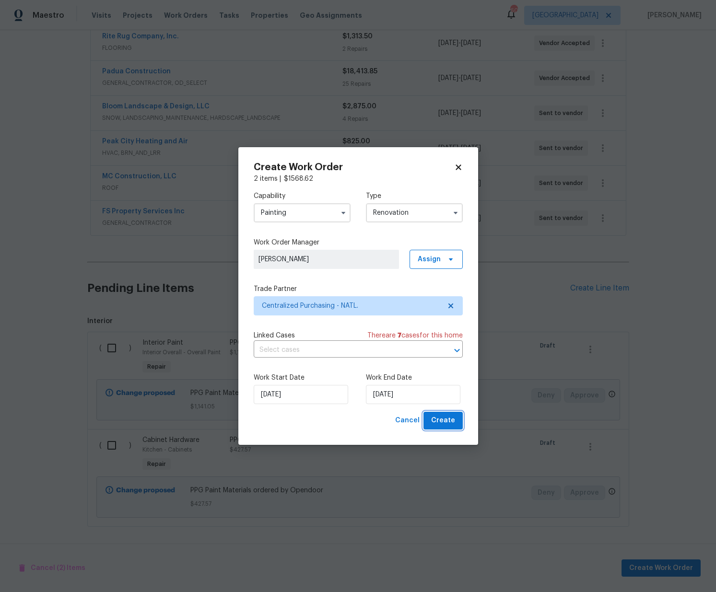
click at [450, 424] on span "Create" at bounding box center [443, 421] width 24 height 12
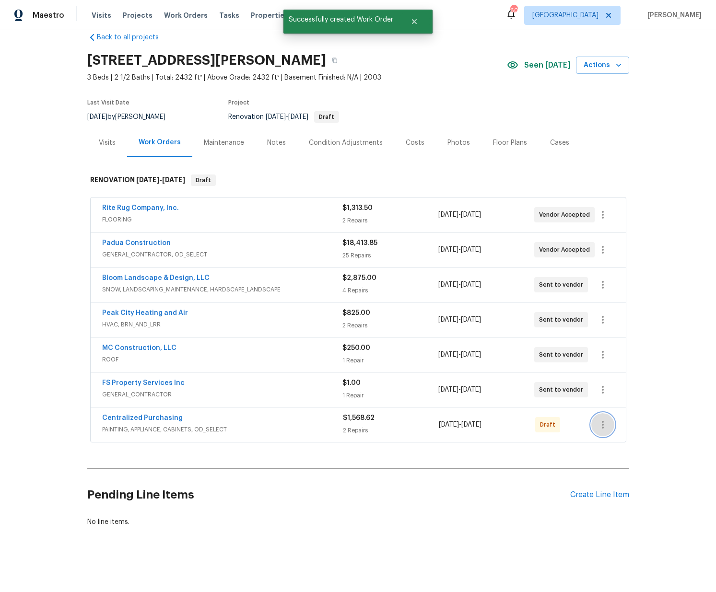
click at [598, 421] on icon "button" at bounding box center [603, 425] width 12 height 12
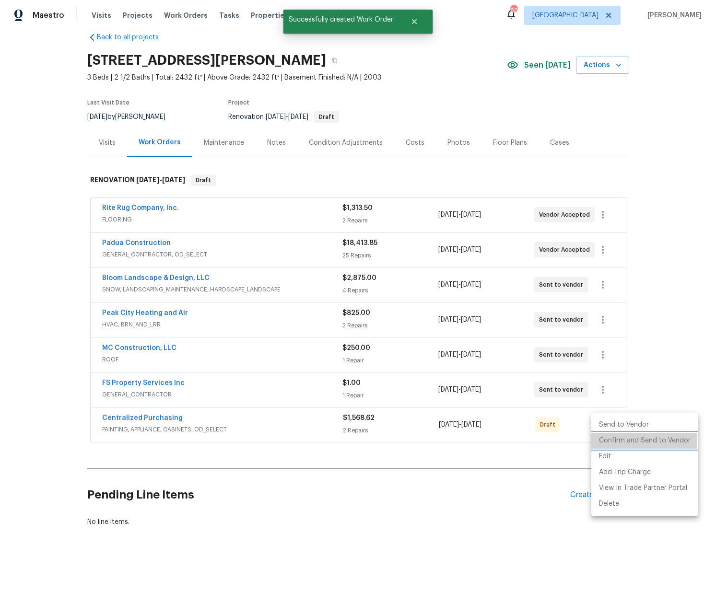
click at [604, 441] on li "Confirm and Send to Vendor" at bounding box center [644, 441] width 107 height 16
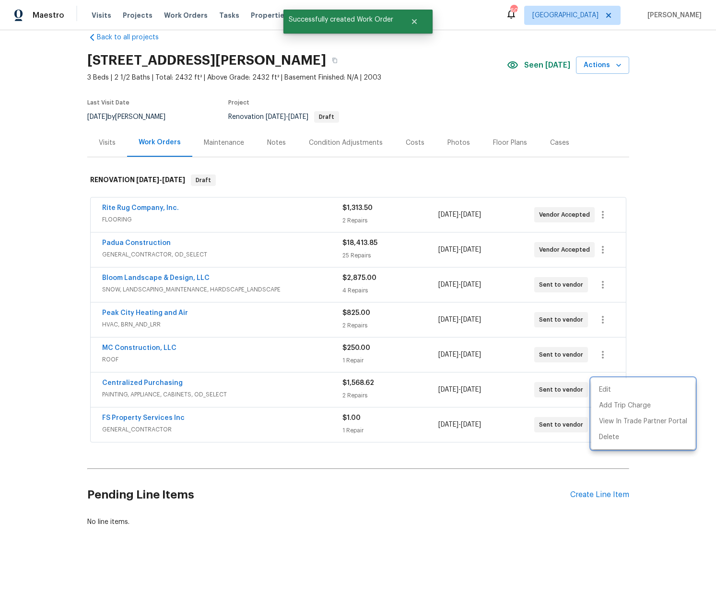
drag, startPoint x: 171, startPoint y: 381, endPoint x: 158, endPoint y: 381, distance: 13.4
click at [169, 381] on div at bounding box center [358, 296] width 716 height 592
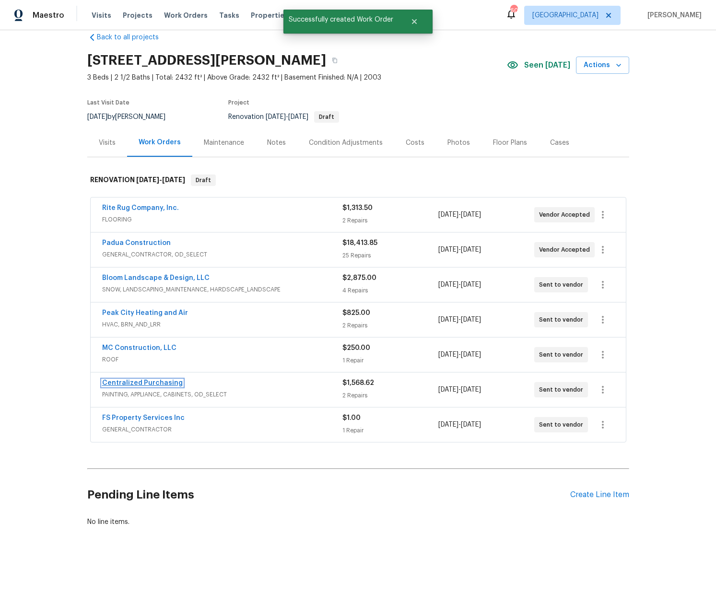
click at [157, 381] on link "Centralized Purchasing" at bounding box center [142, 383] width 81 height 7
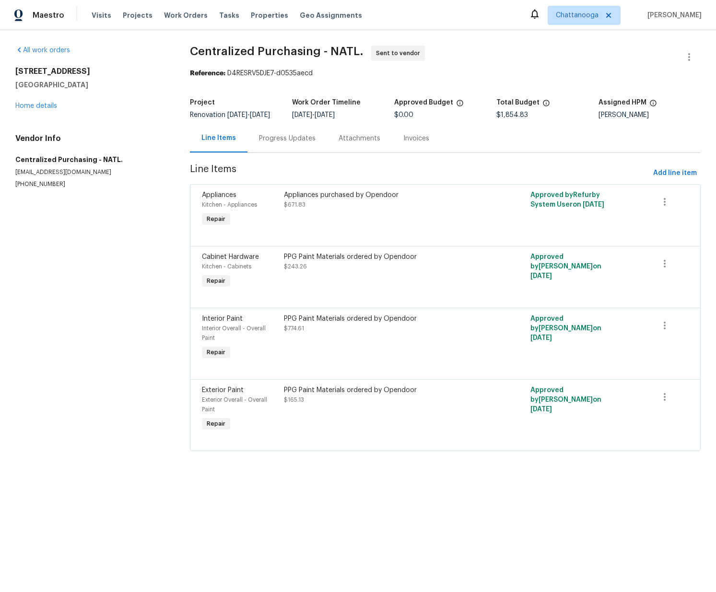
click at [589, 16] on span "Chattanooga" at bounding box center [577, 16] width 43 height 10
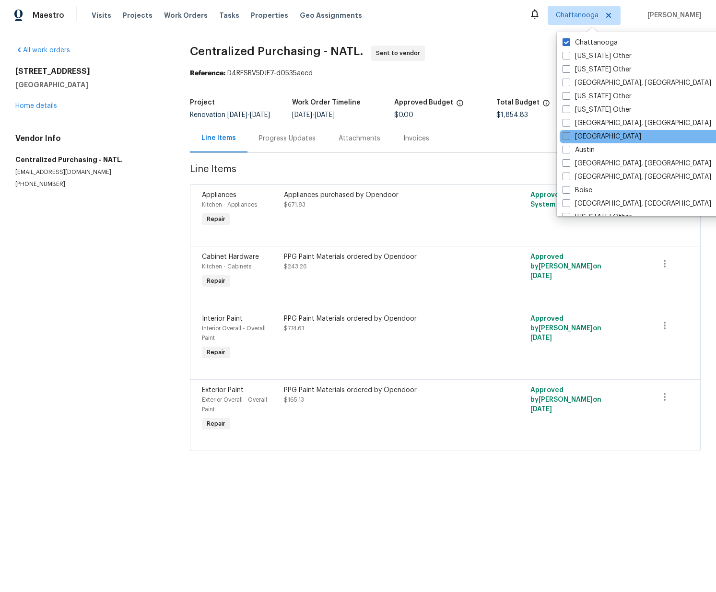
click at [589, 138] on label "[GEOGRAPHIC_DATA]" at bounding box center [601, 137] width 79 height 10
click at [569, 138] on input "[GEOGRAPHIC_DATA]" at bounding box center [565, 135] width 6 height 6
checkbox input "true"
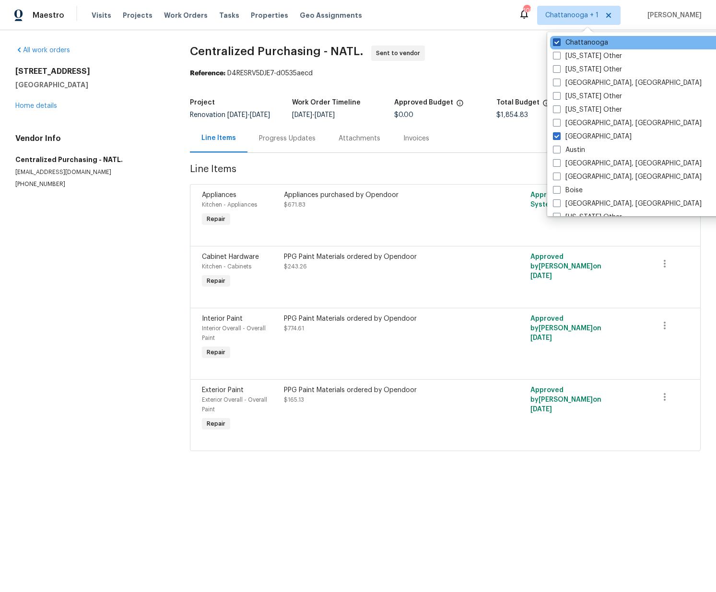
click at [578, 45] on label "Chattanooga" at bounding box center [580, 43] width 55 height 10
click at [559, 44] on input "Chattanooga" at bounding box center [556, 41] width 6 height 6
checkbox input "false"
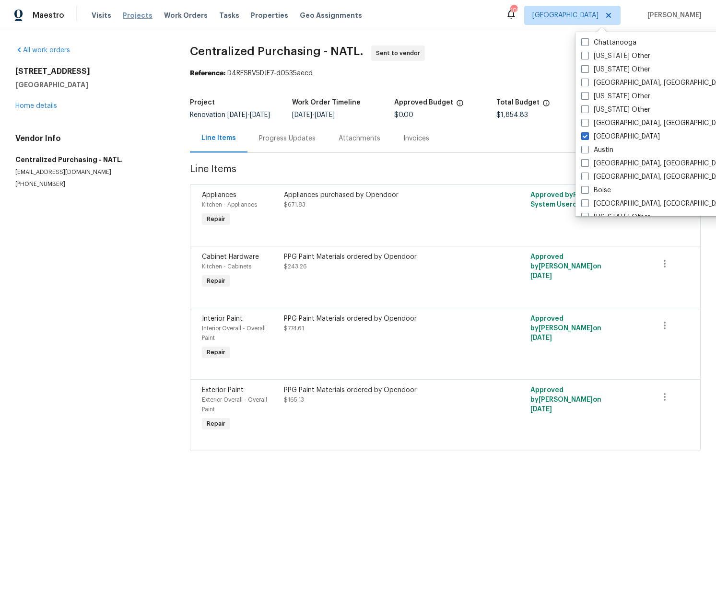
click at [138, 14] on span "Projects" at bounding box center [138, 16] width 30 height 10
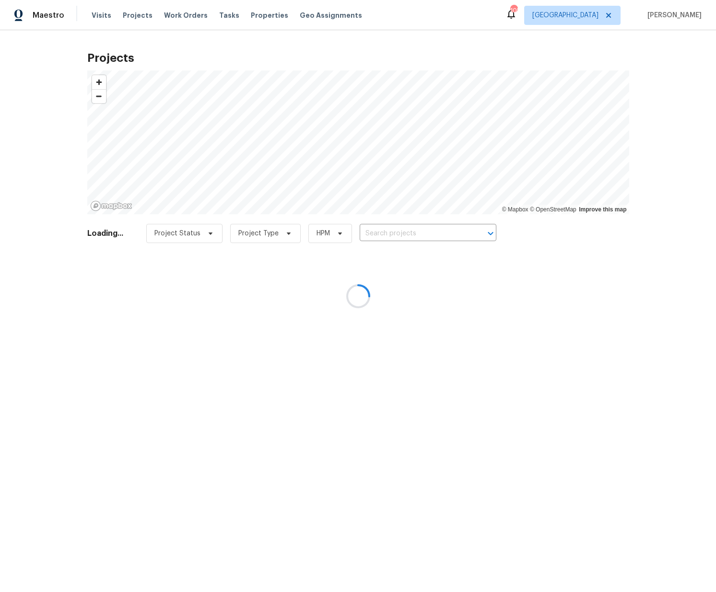
click at [424, 236] on div at bounding box center [358, 296] width 716 height 592
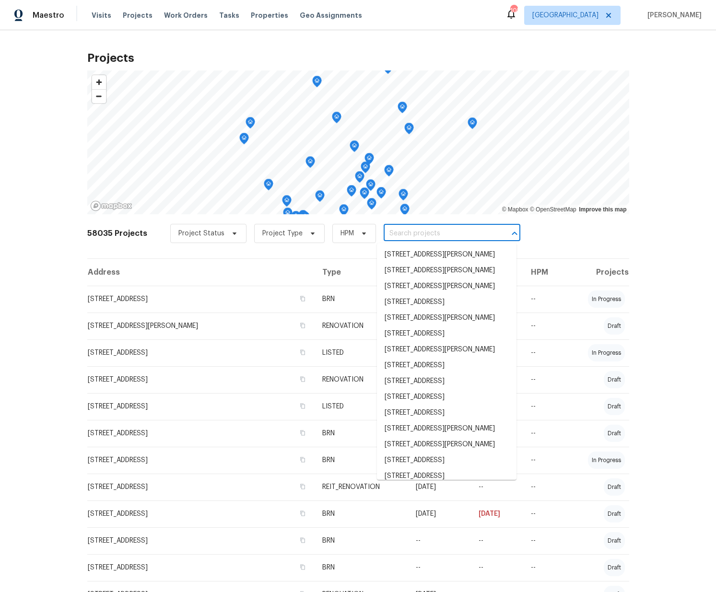
click at [420, 234] on input "text" at bounding box center [439, 233] width 110 height 15
paste input "[STREET_ADDRESS]"
type input "[STREET_ADDRESS]"
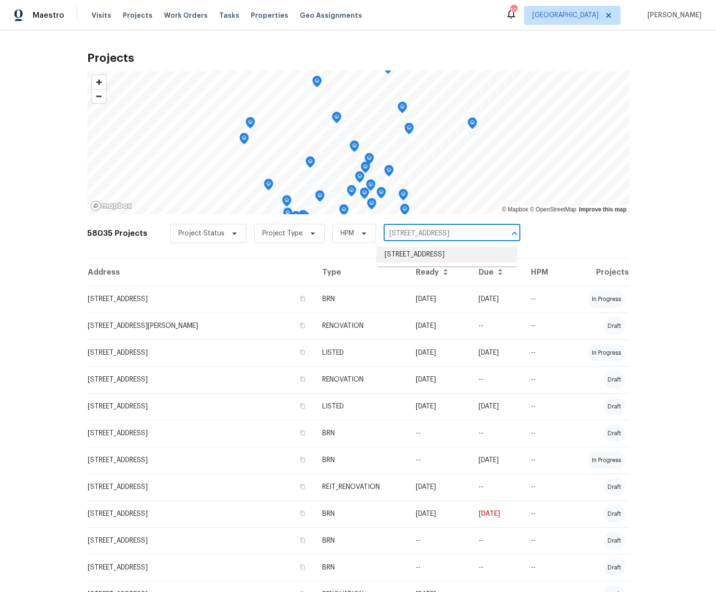
click at [419, 255] on li "[STREET_ADDRESS]" at bounding box center [447, 255] width 140 height 16
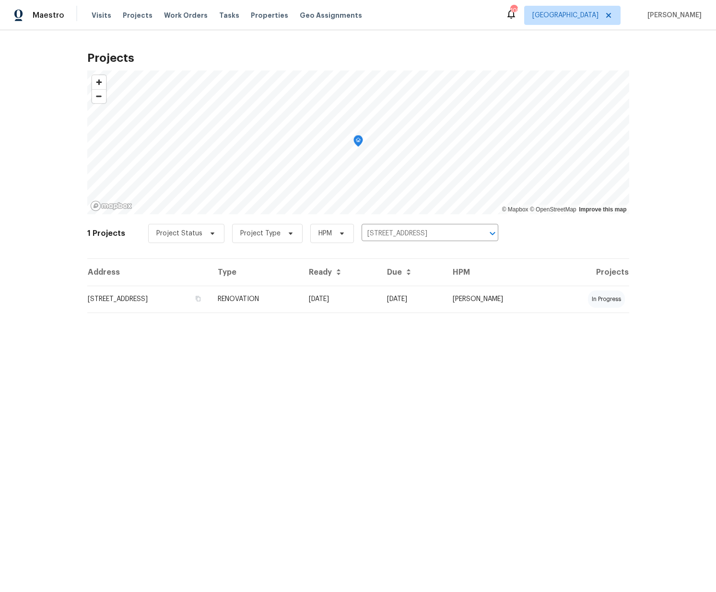
click at [301, 293] on td "RENOVATION" at bounding box center [255, 299] width 91 height 27
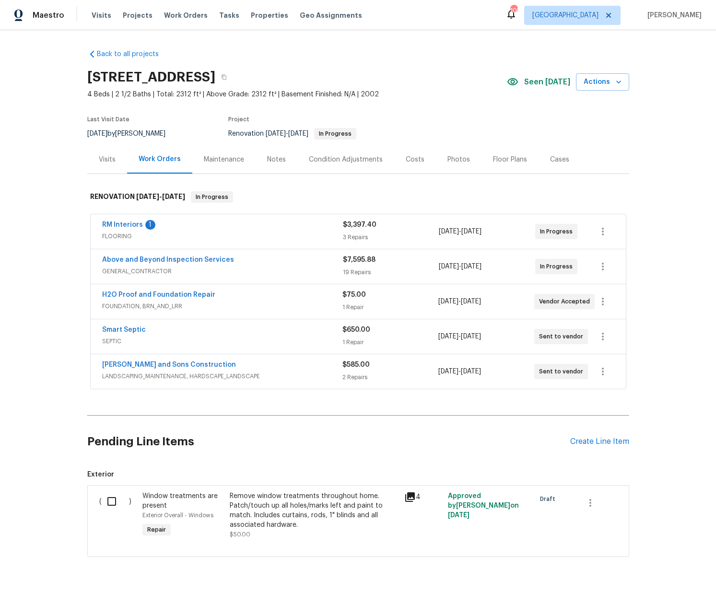
click at [215, 77] on h2 "[STREET_ADDRESS]" at bounding box center [151, 77] width 128 height 10
copy h2 "30127"
click at [593, 439] on div "Create Line Item" at bounding box center [599, 441] width 59 height 9
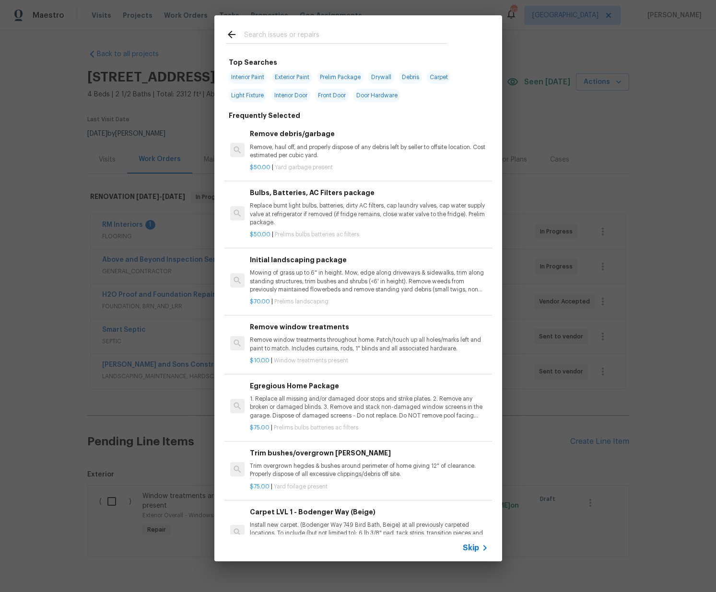
click at [611, 413] on div "Top Searches Interior Paint Exterior Paint Prelim Package Drywall Debris Carpet…" at bounding box center [358, 288] width 716 height 577
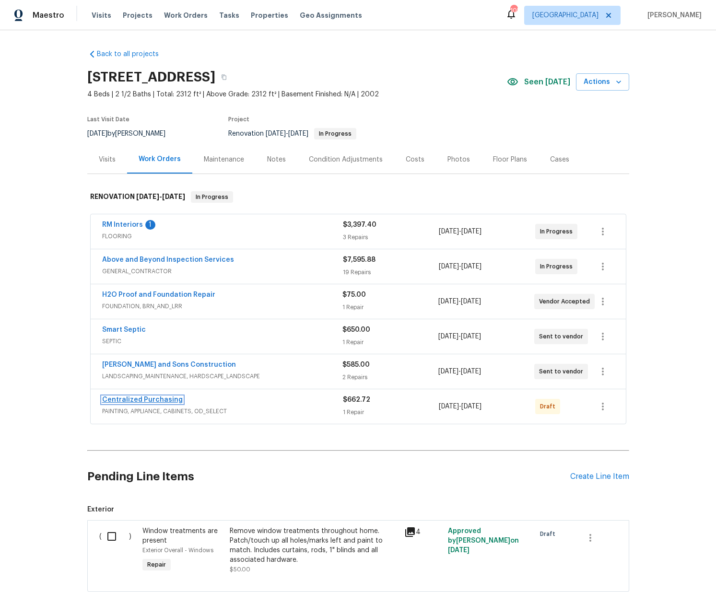
click at [123, 398] on link "Centralized Purchasing" at bounding box center [142, 400] width 81 height 7
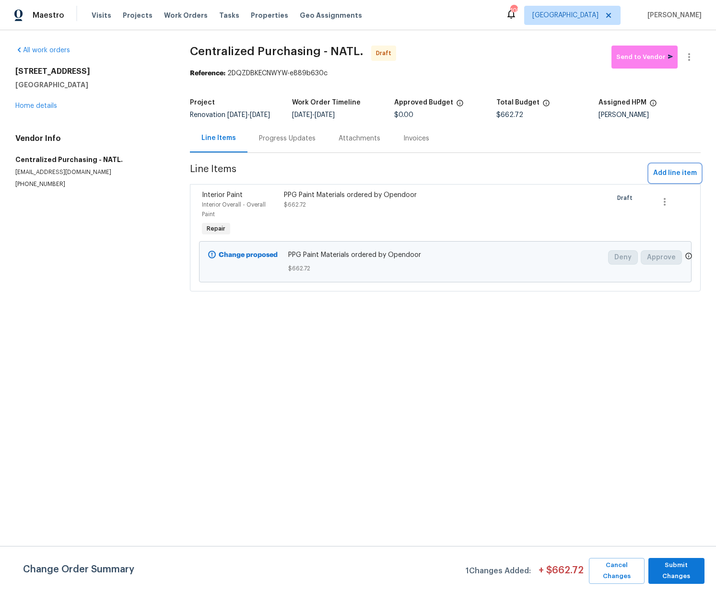
click at [671, 179] on span "Add line item" at bounding box center [675, 173] width 44 height 12
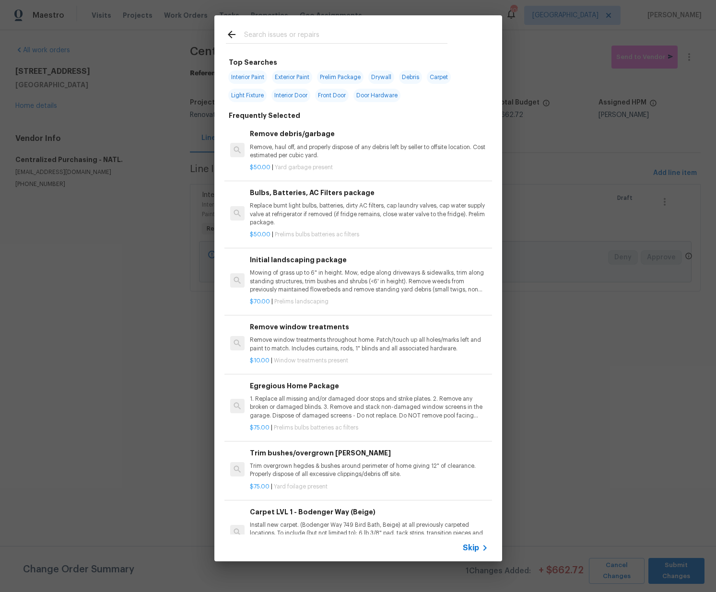
click at [338, 32] on input "text" at bounding box center [345, 36] width 203 height 14
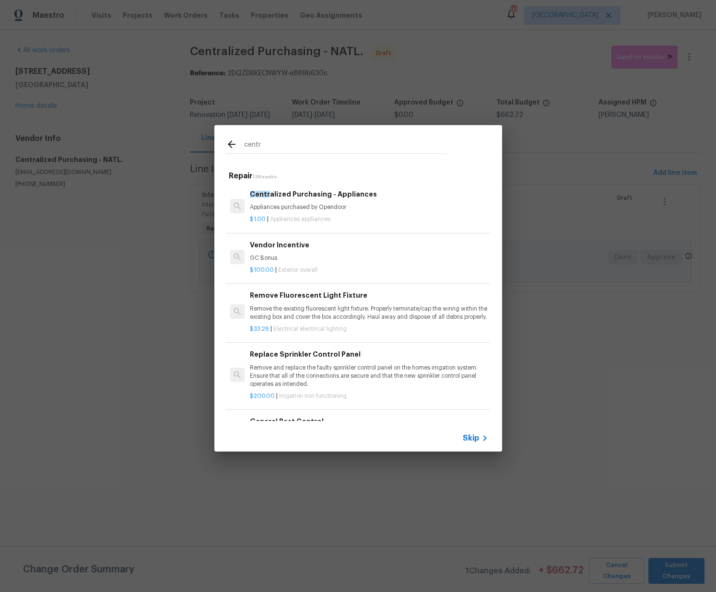
type input "centr"
click at [331, 214] on div "$1.00 | Appliances appliances" at bounding box center [369, 217] width 238 height 12
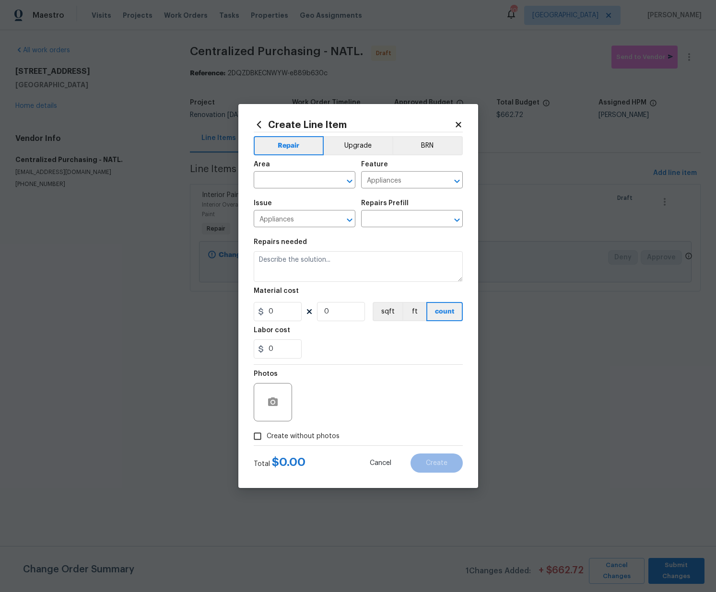
type input "Centralized Purchasing - Appliances $1.00"
type textarea "Appliances purchased by Opendoor"
type input "1"
click at [293, 178] on input "text" at bounding box center [291, 181] width 75 height 15
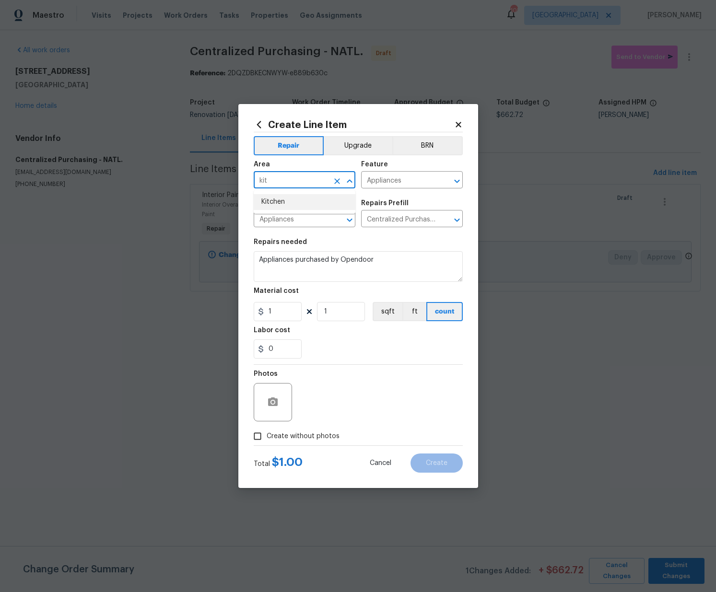
click at [298, 196] on li "Kitchen" at bounding box center [305, 202] width 102 height 16
type input "Kitchen"
click at [310, 437] on span "Create without photos" at bounding box center [303, 437] width 73 height 10
click at [267, 437] on input "Create without photos" at bounding box center [257, 436] width 18 height 18
checkbox input "true"
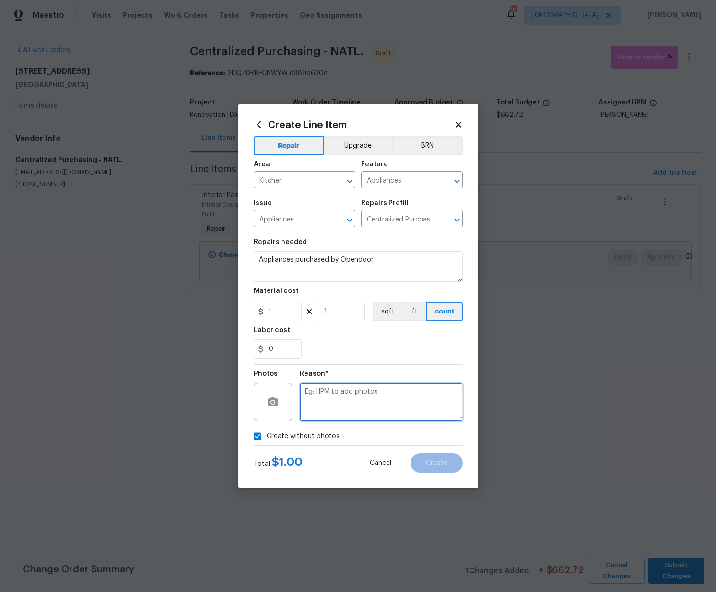
click at [323, 408] on textarea at bounding box center [381, 402] width 163 height 38
type textarea "N/A"
click at [443, 454] on button "Create" at bounding box center [436, 463] width 52 height 19
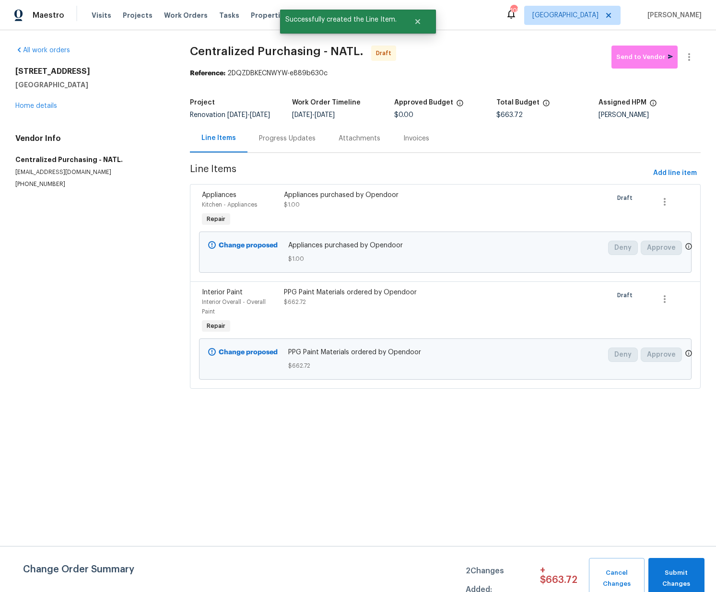
click at [334, 216] on div "Appliances purchased by Opendoor $1.00" at bounding box center [383, 209] width 205 height 44
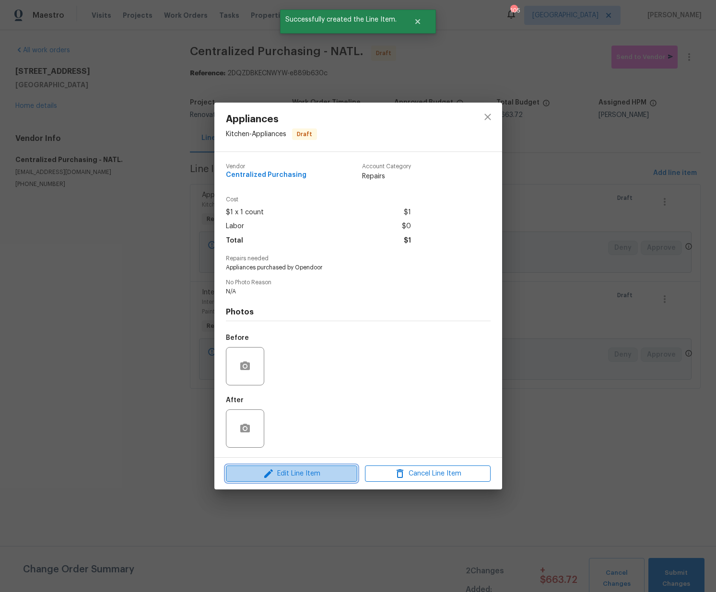
click at [299, 474] on span "Edit Line Item" at bounding box center [292, 474] width 126 height 12
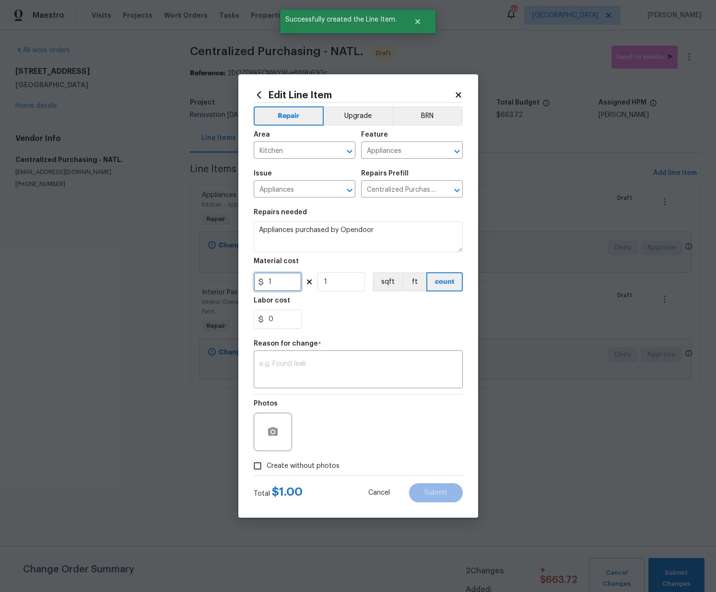
drag, startPoint x: 272, startPoint y: 283, endPoint x: 253, endPoint y: 282, distance: 19.2
click at [254, 282] on input "1" at bounding box center [278, 281] width 48 height 19
paste input "418.3"
type input "418.3"
click at [306, 361] on textarea at bounding box center [358, 371] width 198 height 20
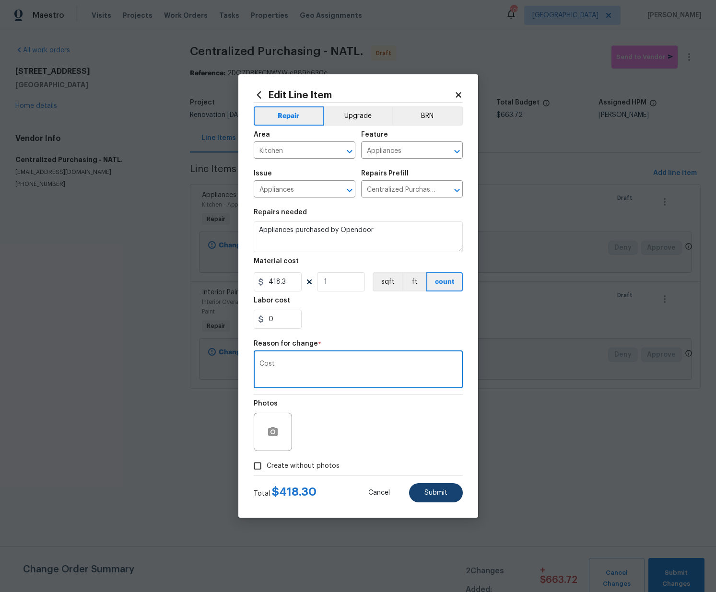
type textarea "Cost"
click at [450, 493] on button "Submit" at bounding box center [436, 492] width 54 height 19
